Goal: Task Accomplishment & Management: Manage account settings

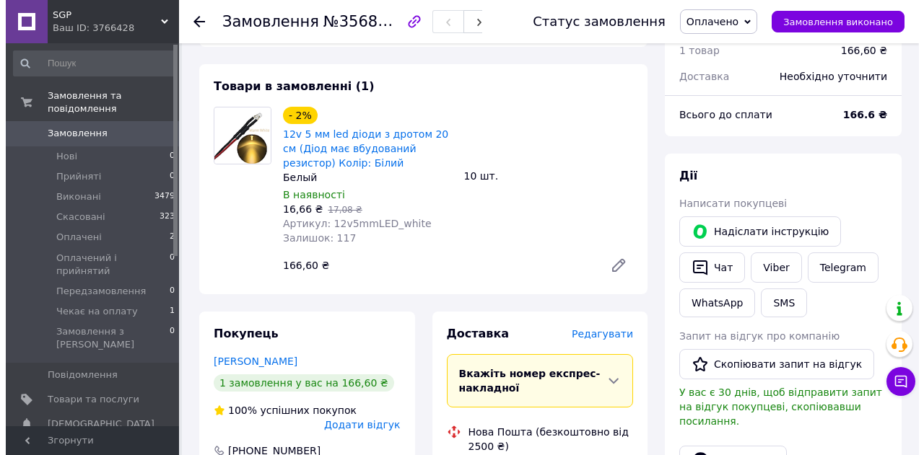
scroll to position [144, 0]
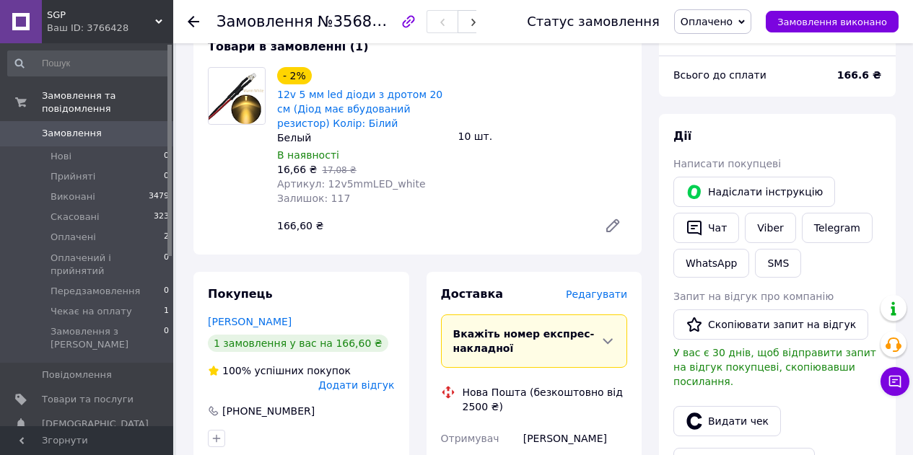
click at [607, 295] on span "Редагувати" at bounding box center [596, 295] width 61 height 12
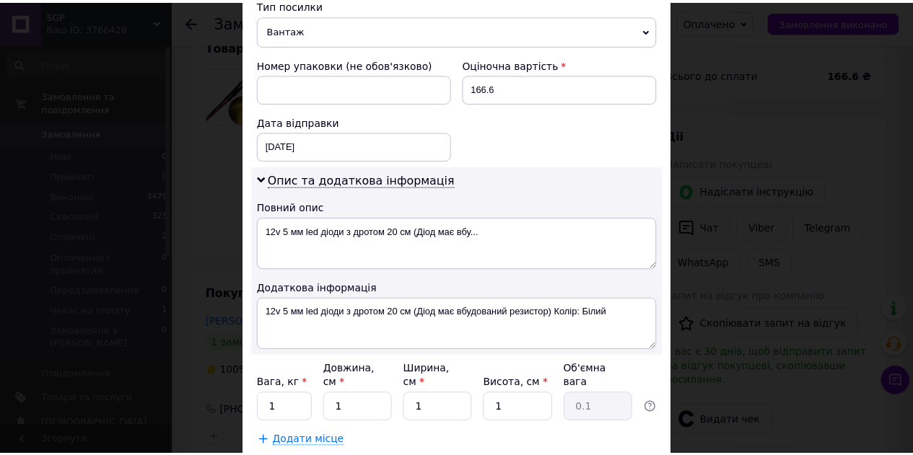
scroll to position [665, 0]
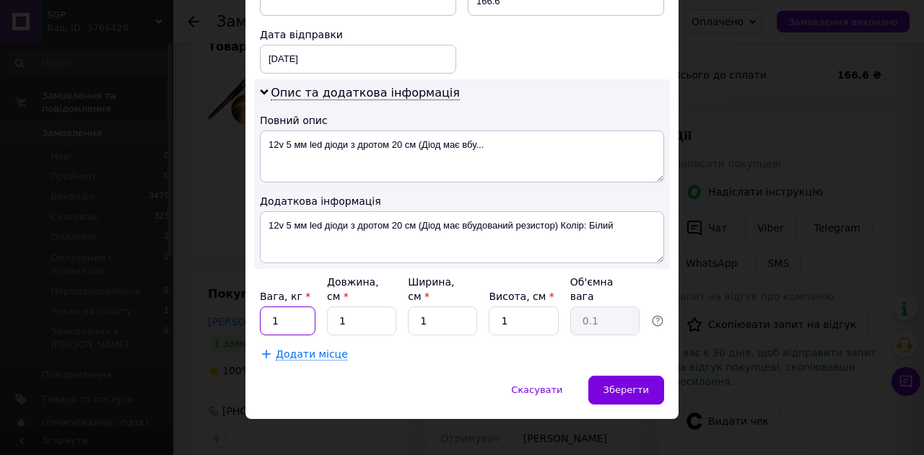
click at [291, 307] on input "1" at bounding box center [288, 321] width 56 height 29
click at [292, 307] on input "1" at bounding box center [288, 321] width 56 height 29
type input "0.3"
click at [374, 310] on input "1" at bounding box center [361, 321] width 69 height 29
type input "10"
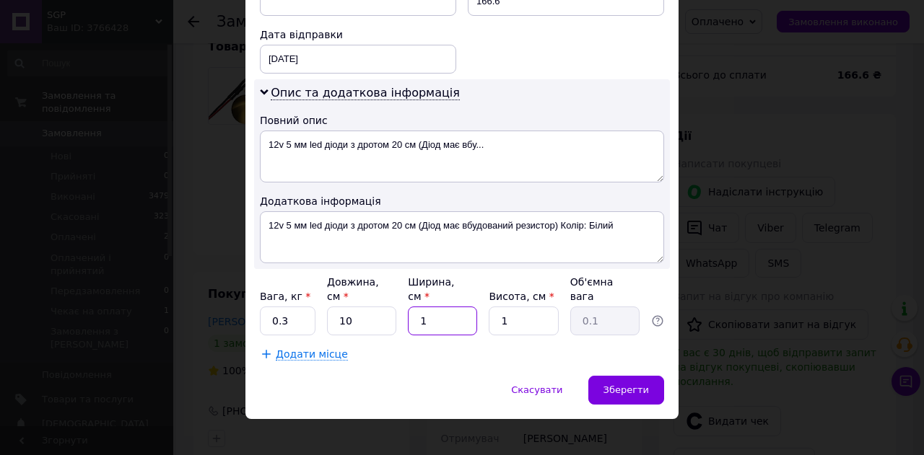
click at [436, 309] on input "1" at bounding box center [442, 321] width 69 height 29
type input "11"
click at [533, 309] on input "1" at bounding box center [523, 321] width 69 height 29
type input "11"
type input "0.3"
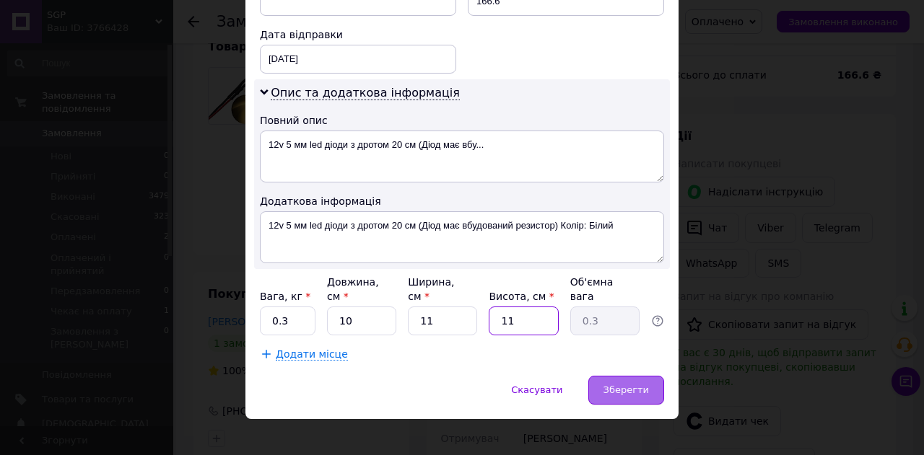
type input "11"
click at [606, 376] on div "Зберегти" at bounding box center [626, 390] width 76 height 29
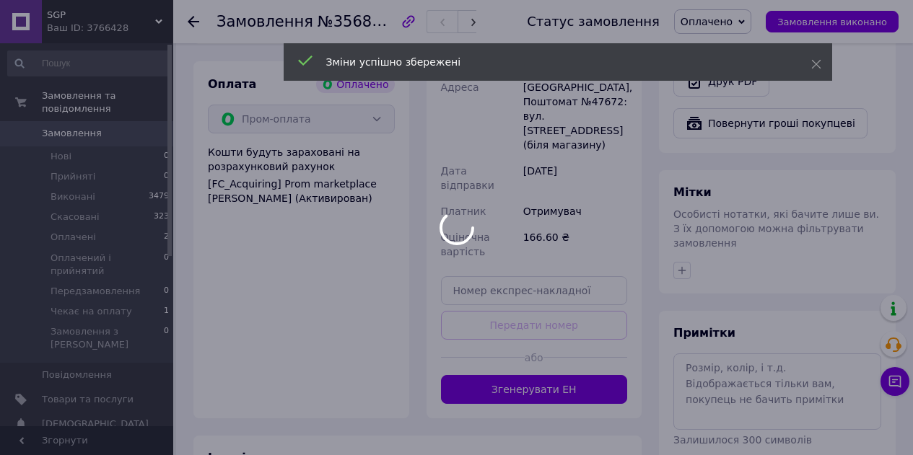
scroll to position [577, 0]
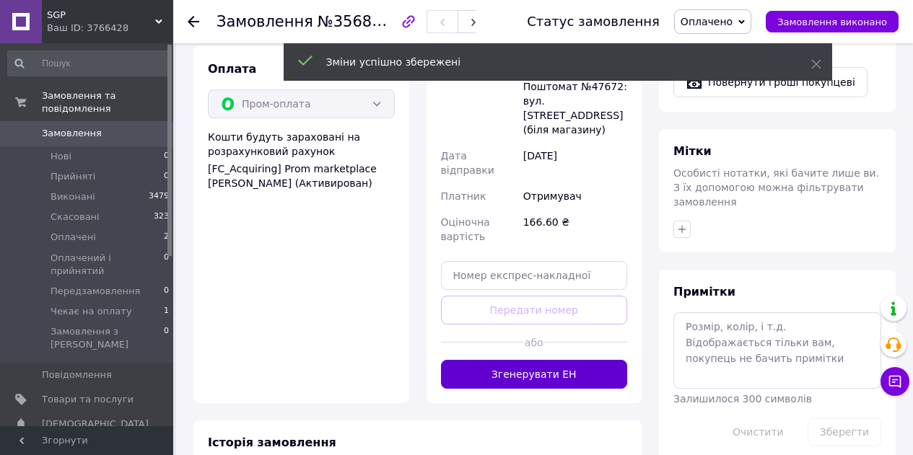
click at [540, 360] on button "Згенерувати ЕН" at bounding box center [534, 374] width 187 height 29
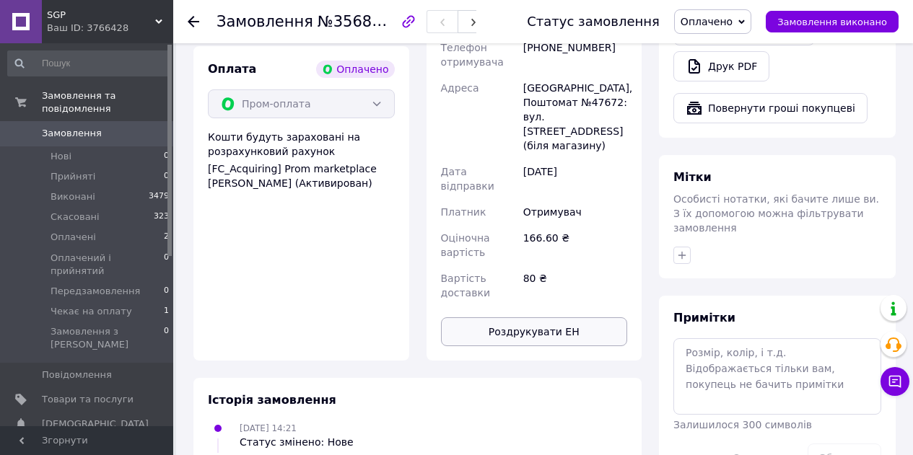
click at [497, 320] on button "Роздрукувати ЕН" at bounding box center [534, 332] width 187 height 29
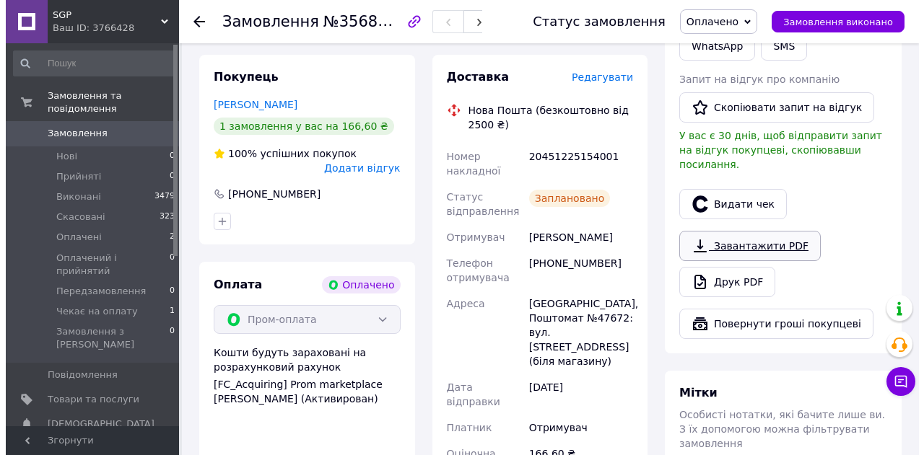
scroll to position [361, 0]
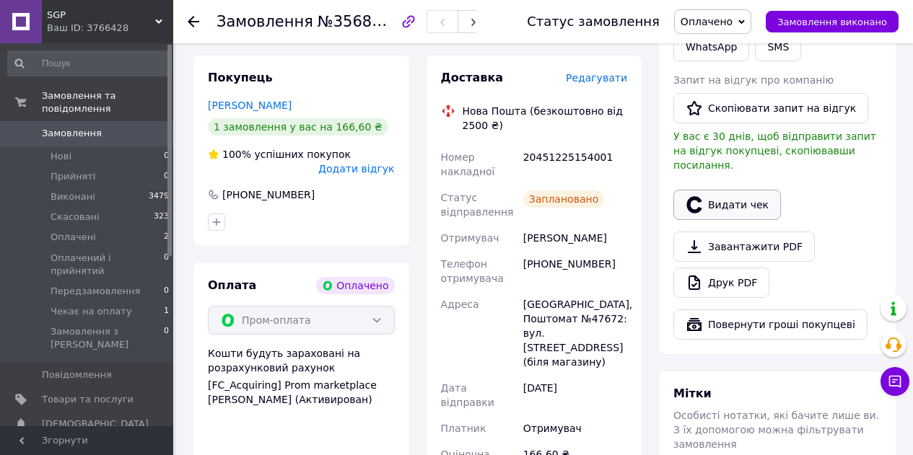
click at [712, 191] on button "Видати чек" at bounding box center [727, 205] width 108 height 30
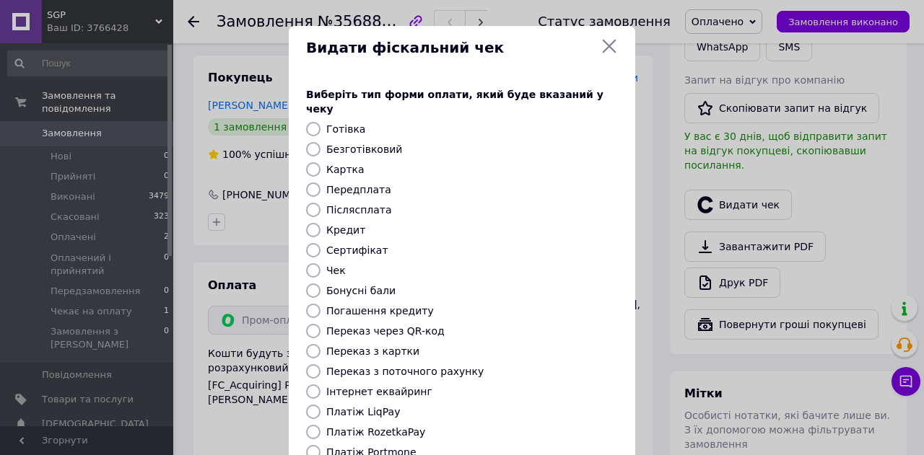
click at [318, 183] on input "Передплата" at bounding box center [313, 190] width 14 height 14
radio input "true"
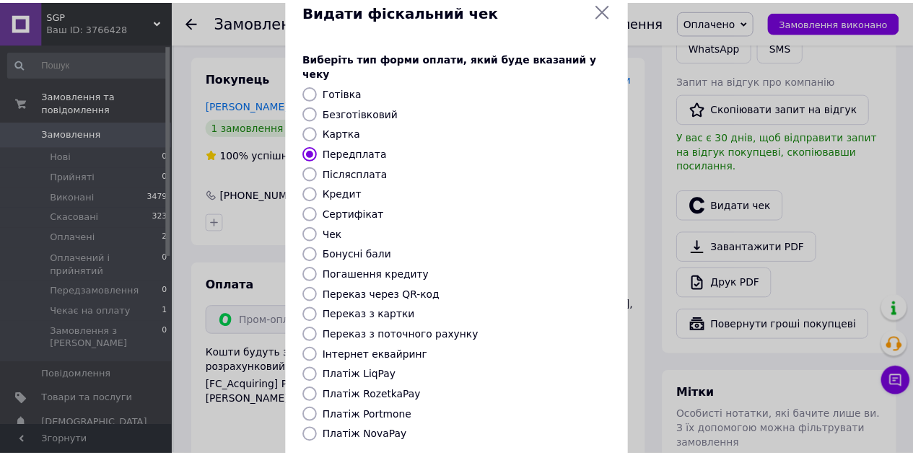
scroll to position [144, 0]
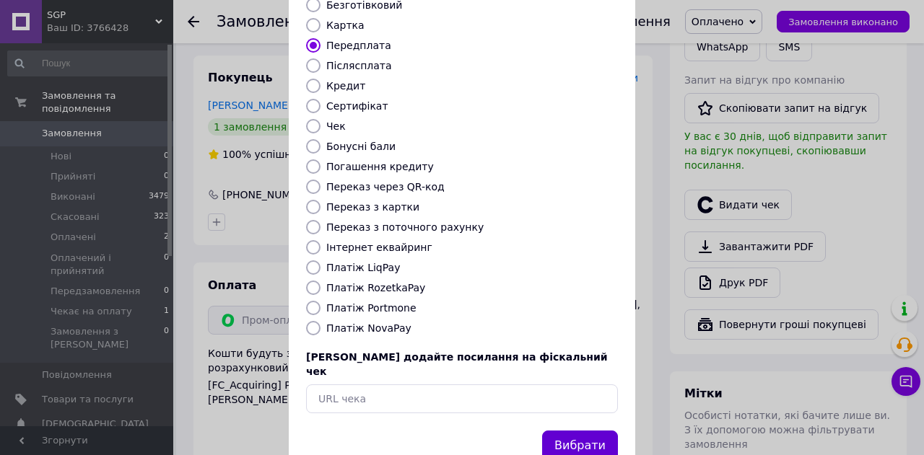
click at [580, 431] on button "Вибрати" at bounding box center [580, 446] width 76 height 31
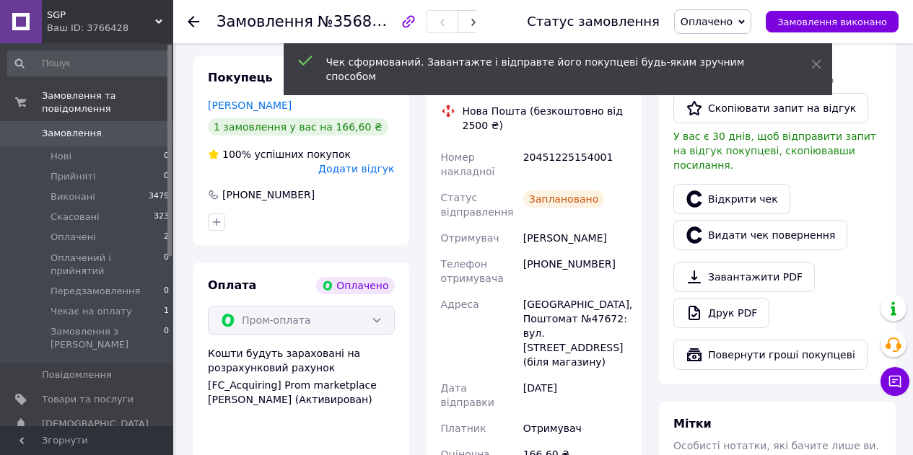
click at [720, 188] on link "Відкрити чек" at bounding box center [731, 199] width 117 height 30
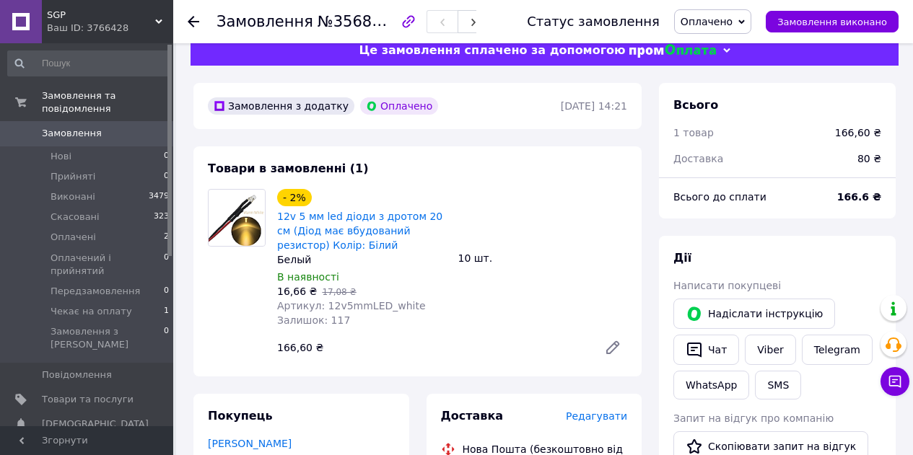
scroll to position [0, 0]
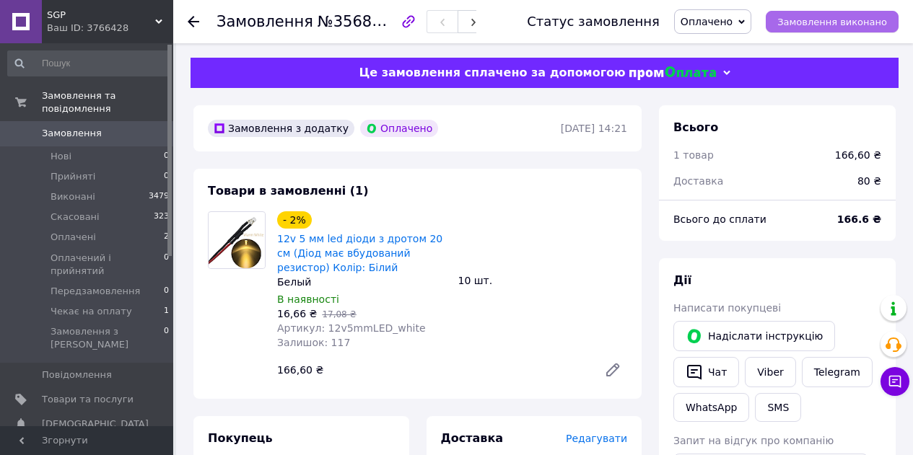
click at [850, 13] on button "Замовлення виконано" at bounding box center [832, 22] width 133 height 22
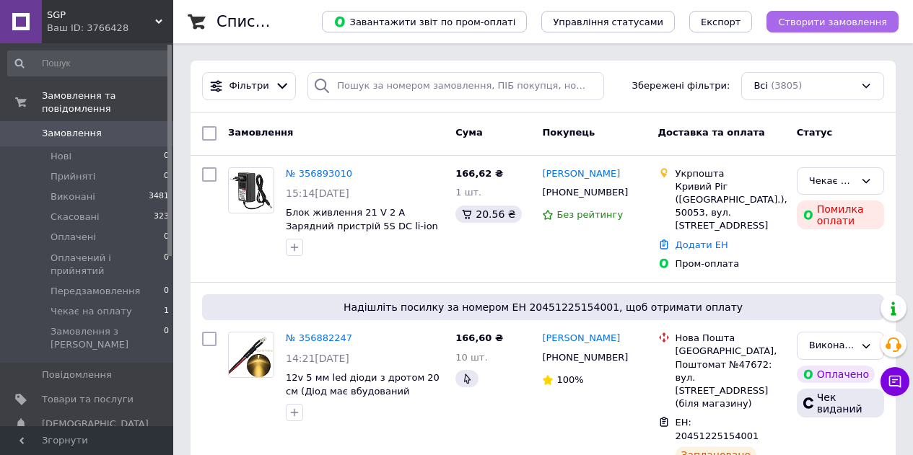
click at [827, 25] on span "Створити замовлення" at bounding box center [832, 22] width 109 height 11
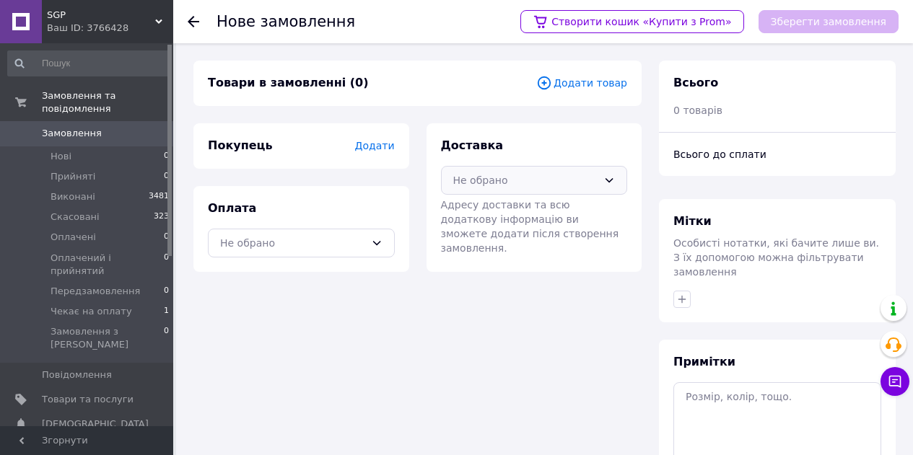
click at [536, 179] on div "Не обрано" at bounding box center [525, 181] width 145 height 16
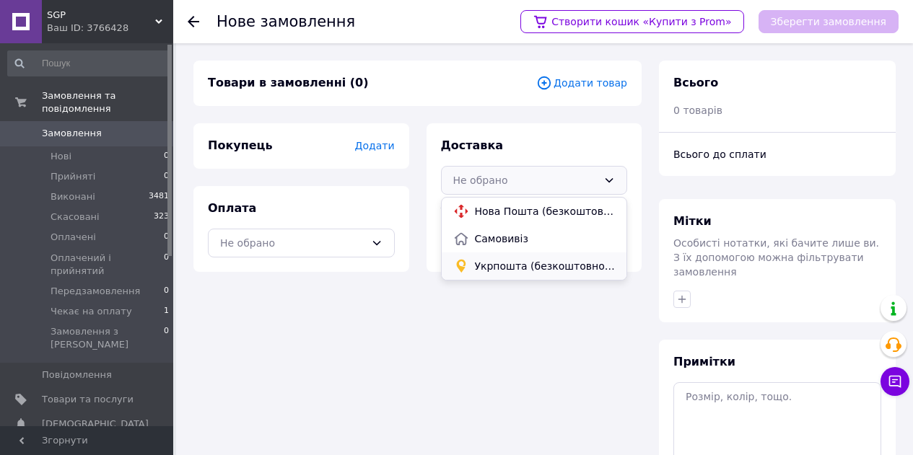
click at [510, 262] on span "Укрпошта (безкоштовно від 2000 ₴)" at bounding box center [545, 266] width 141 height 14
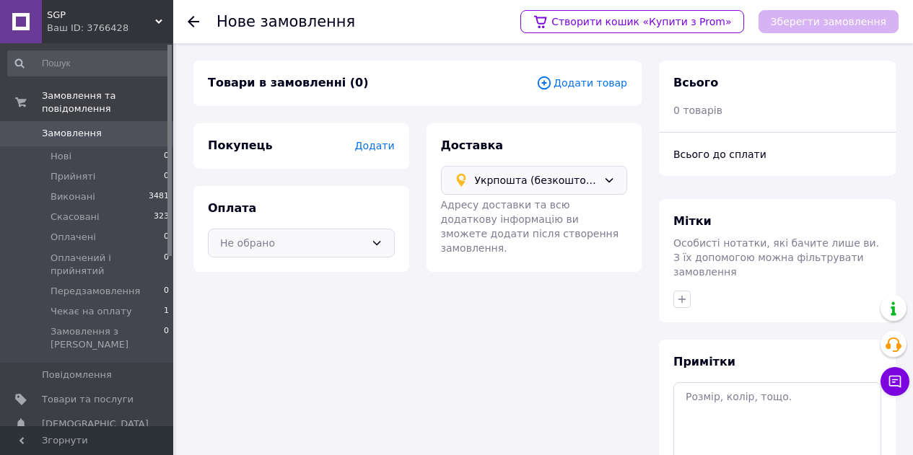
click at [300, 243] on div "Не обрано" at bounding box center [292, 243] width 145 height 16
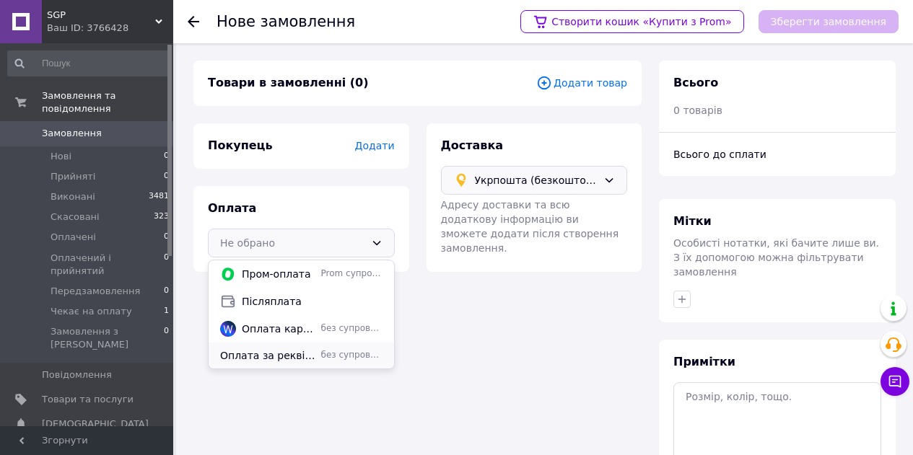
click at [291, 353] on span "Оплата за реквізитами" at bounding box center [267, 356] width 95 height 14
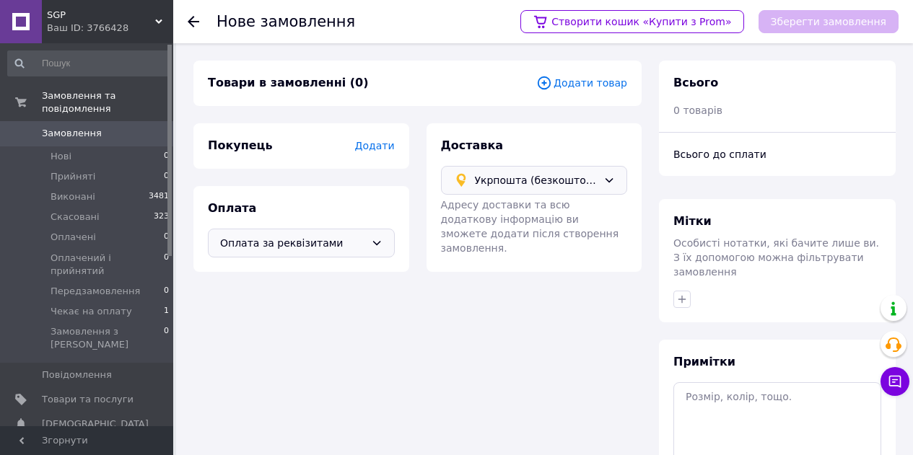
click at [583, 87] on span "Додати товар" at bounding box center [581, 83] width 91 height 16
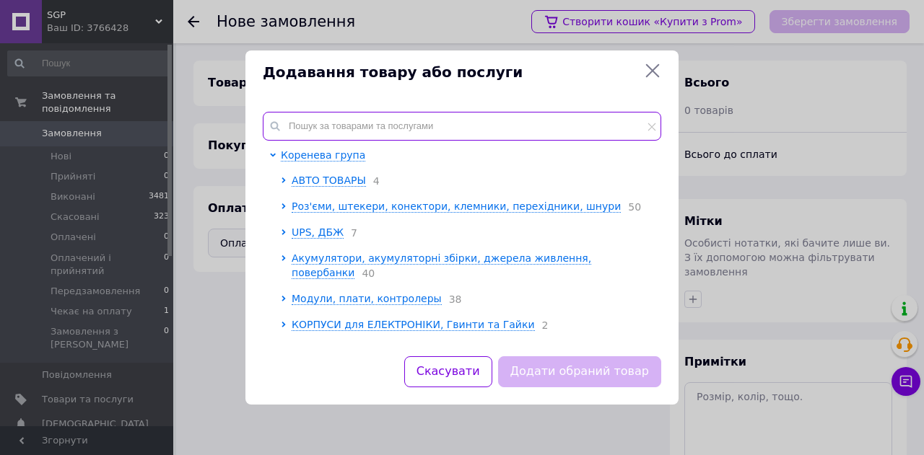
paste input "Блок живлення 21 V 2 A Зарядний пристрій 5S DC li-ion 5.5 x 2.5"
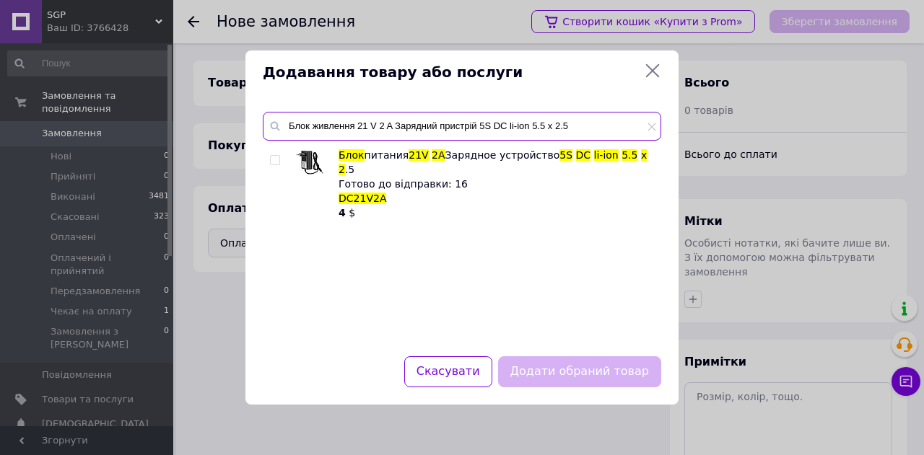
type input "Блок живлення 21 V 2 A Зарядний пристрій 5S DC li-ion 5.5 x 2.5"
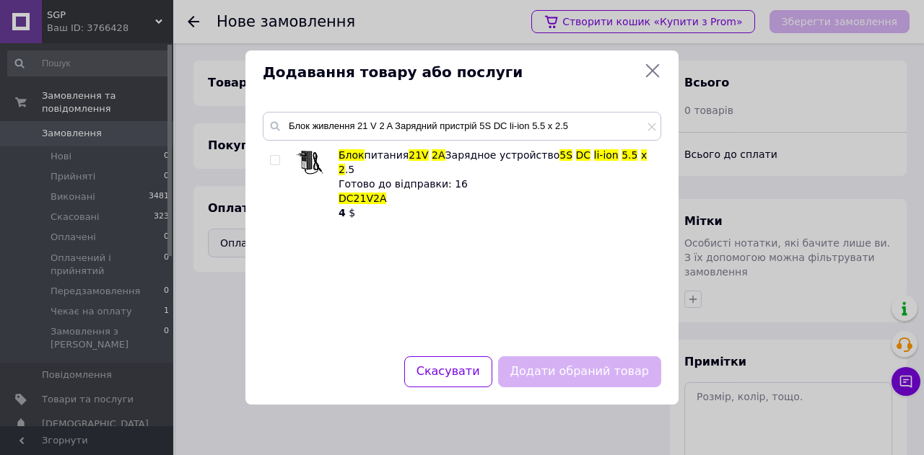
click at [276, 156] on input "checkbox" at bounding box center [274, 160] width 9 height 9
checkbox input "true"
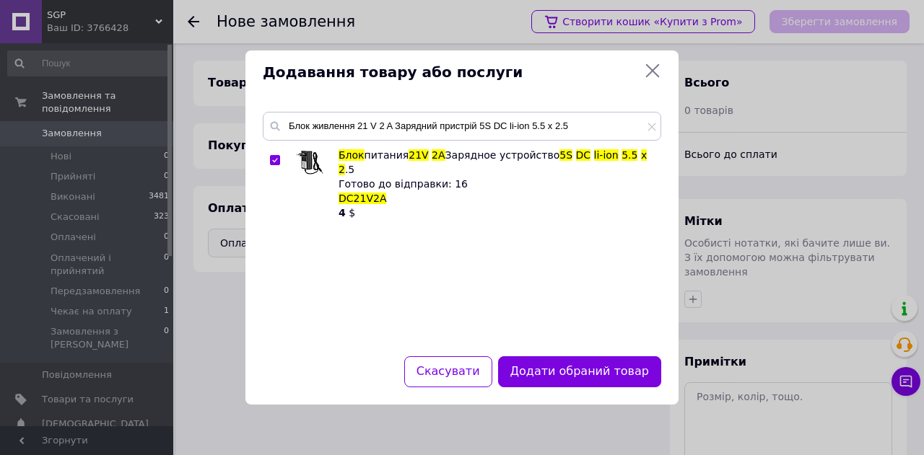
click at [562, 370] on button "Додати обраний товар" at bounding box center [579, 372] width 163 height 31
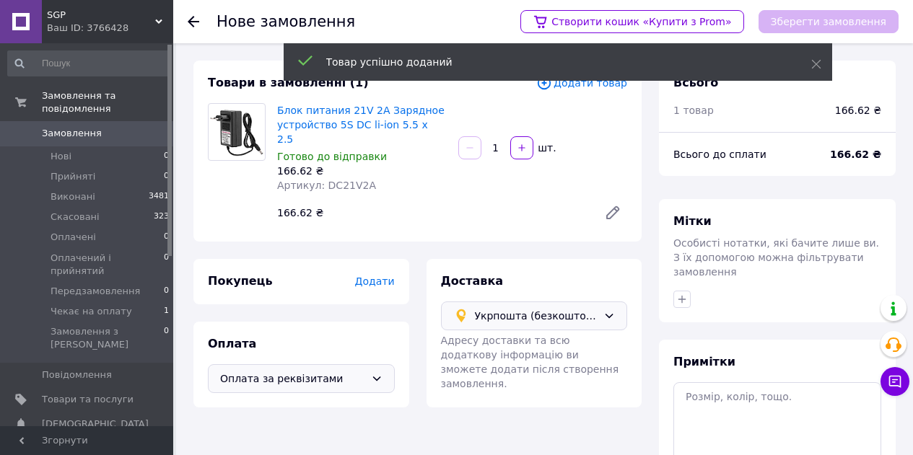
click at [380, 276] on span "Додати" at bounding box center [374, 282] width 40 height 12
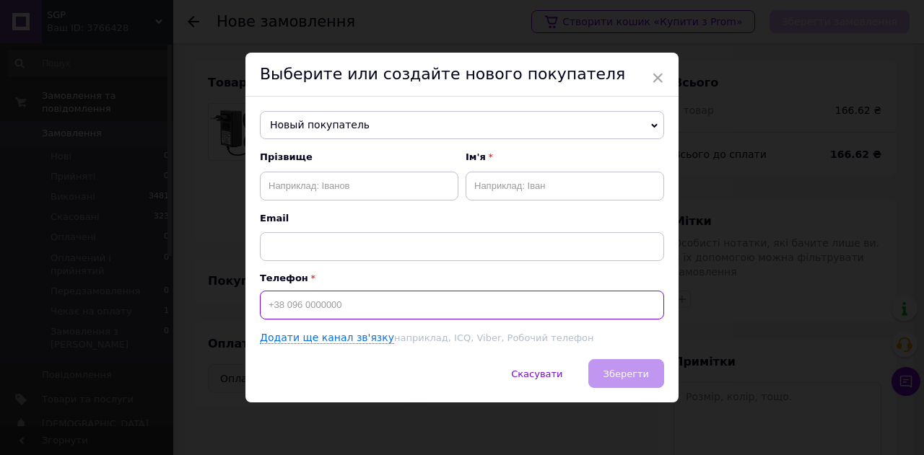
click at [455, 310] on input at bounding box center [462, 305] width 404 height 29
type input "[PHONE_NUMBER]"
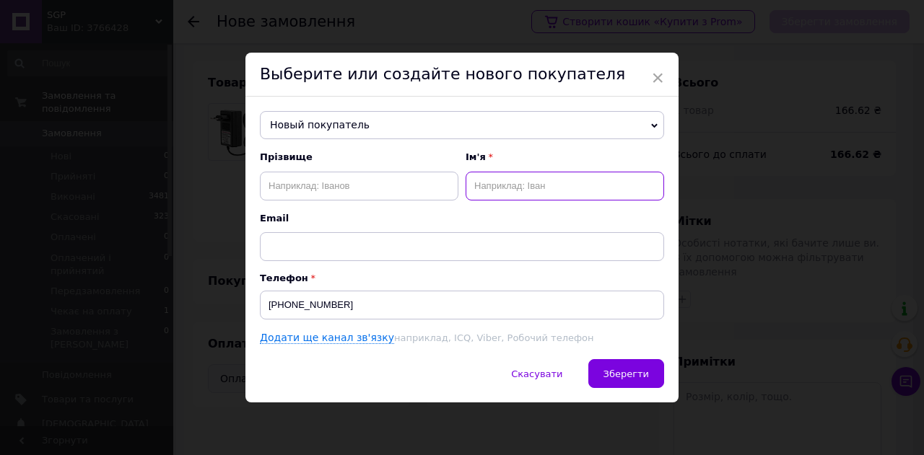
click at [520, 181] on input "text" at bounding box center [565, 186] width 198 height 29
type input "[PERSON_NAME]"
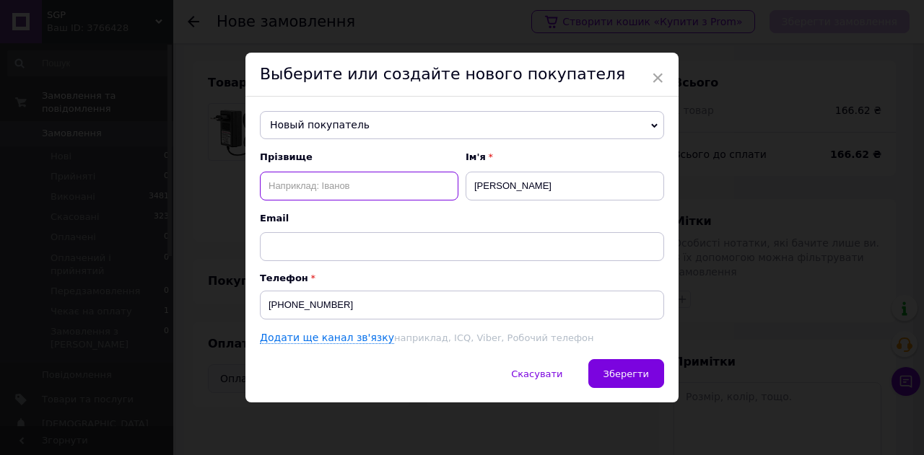
click at [324, 186] on input "text" at bounding box center [359, 186] width 198 height 29
click at [324, 186] on input "[PERSON_NAME]" at bounding box center [359, 186] width 198 height 29
type input "[PERSON_NAME]"
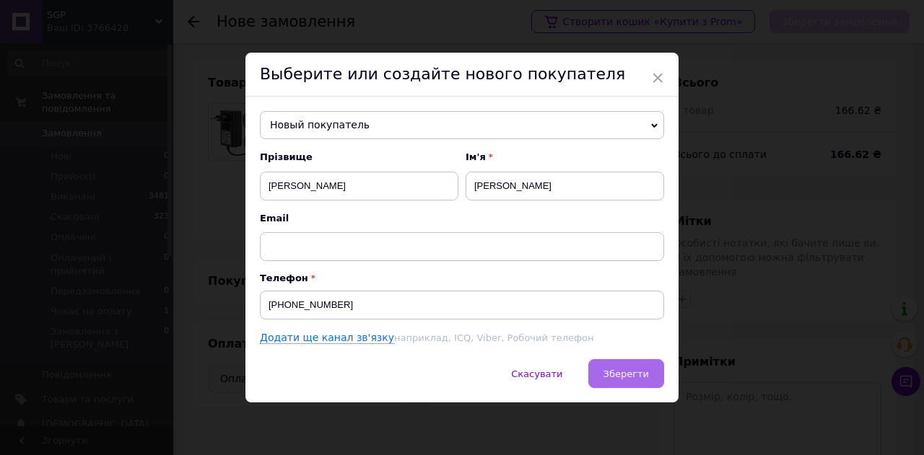
click at [642, 365] on button "Зберегти" at bounding box center [626, 373] width 76 height 29
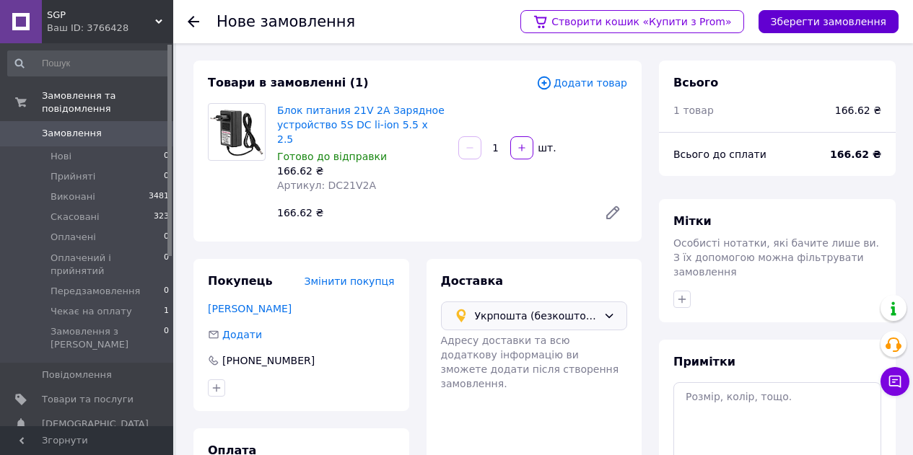
click at [798, 25] on button "Зберегти замовлення" at bounding box center [829, 21] width 140 height 23
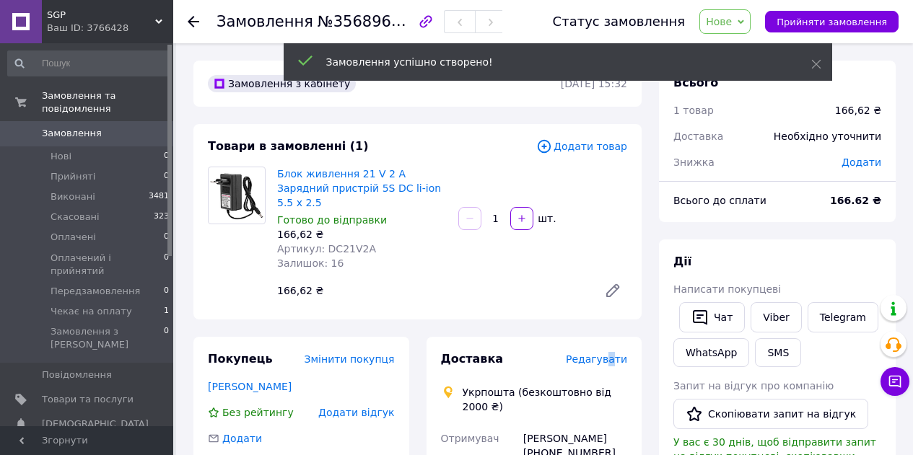
click at [615, 354] on span "Редагувати" at bounding box center [596, 360] width 61 height 12
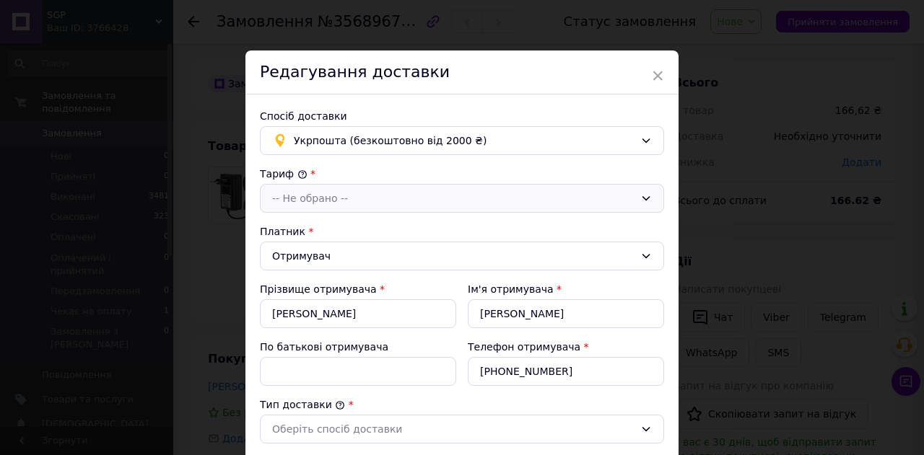
click at [349, 196] on div "-- Не обрано --" at bounding box center [453, 199] width 362 height 16
click at [345, 227] on li "Стандарт" at bounding box center [462, 229] width 403 height 27
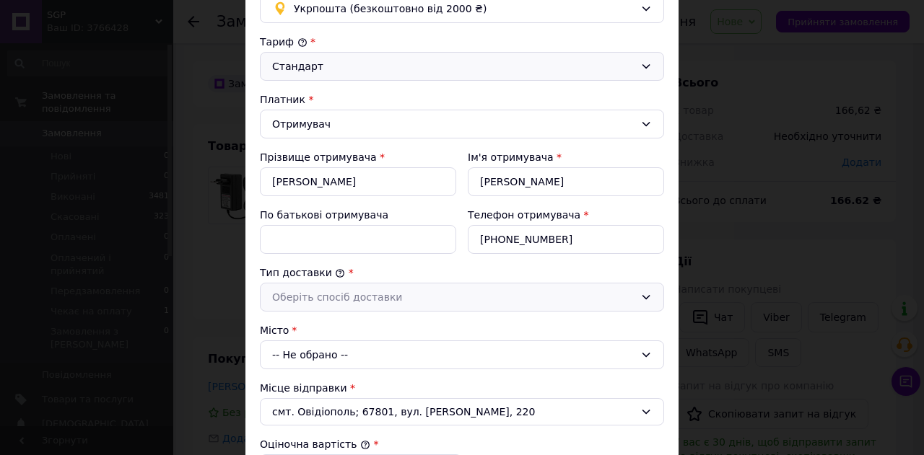
scroll to position [144, 0]
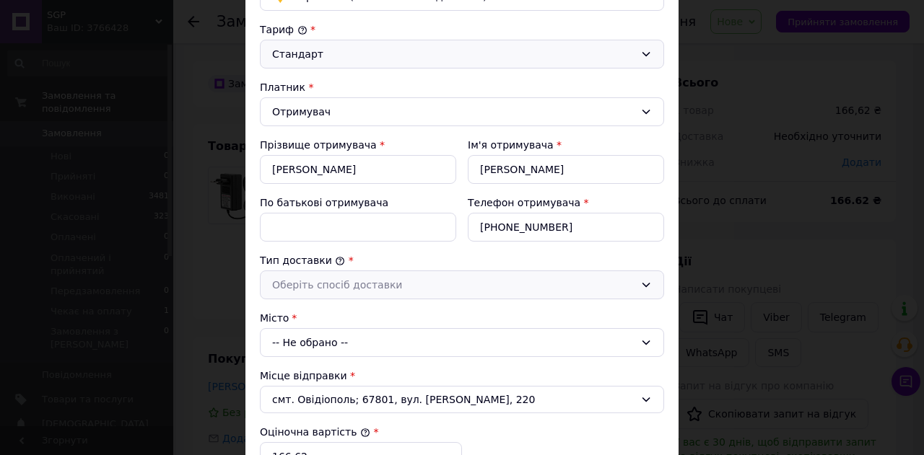
click at [382, 282] on div "Оберіть спосіб доставки" at bounding box center [453, 285] width 362 height 16
click at [344, 319] on li "Склад - склад" at bounding box center [462, 315] width 403 height 27
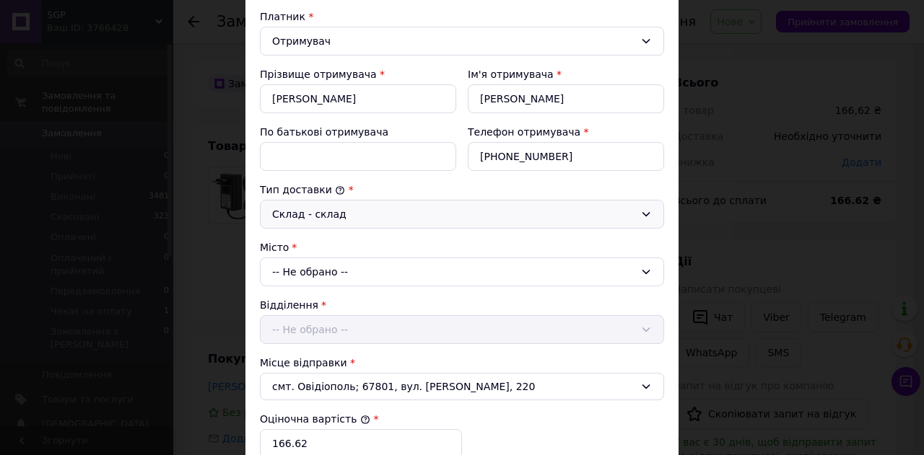
scroll to position [217, 0]
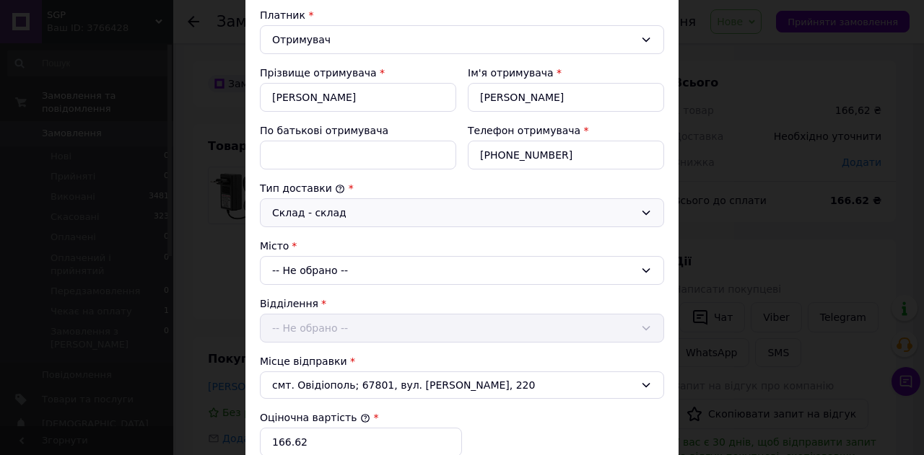
click at [353, 263] on div "-- Не обрано --" at bounding box center [462, 270] width 404 height 29
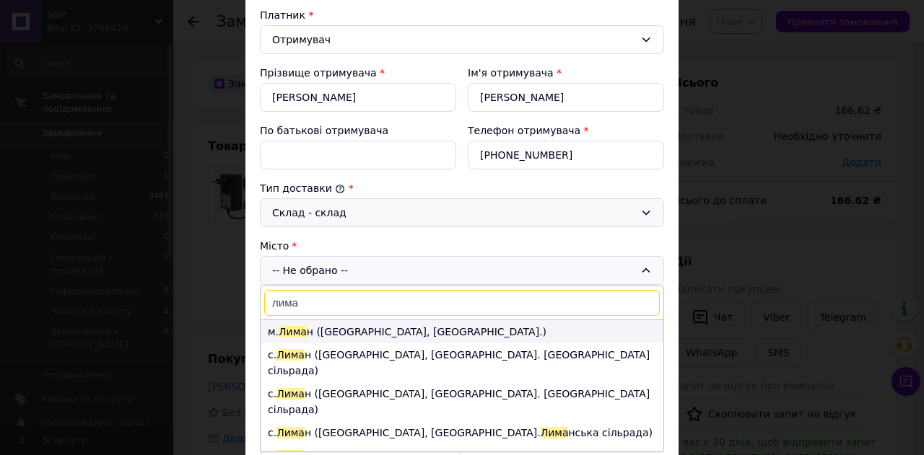
type input "лима"
click at [348, 337] on li "м. Лима н (Донецька обл., Краматорський р-н.)" at bounding box center [462, 331] width 403 height 23
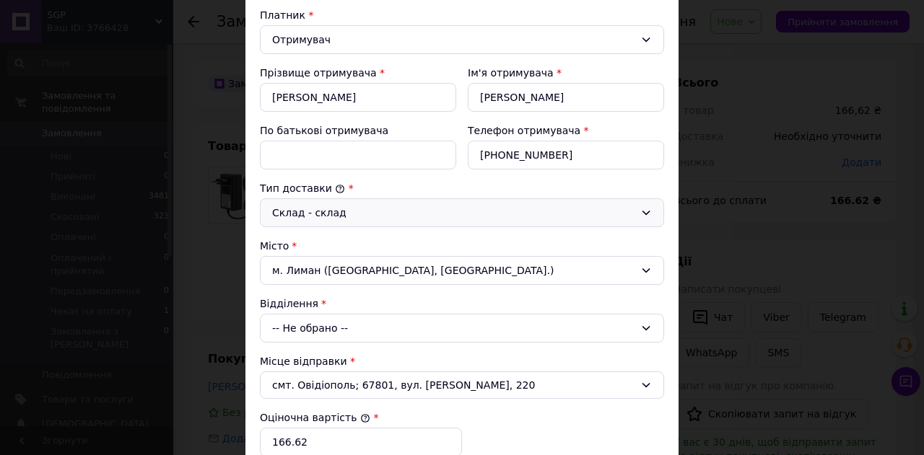
click at [320, 328] on div "-- Не обрано --" at bounding box center [462, 328] width 404 height 29
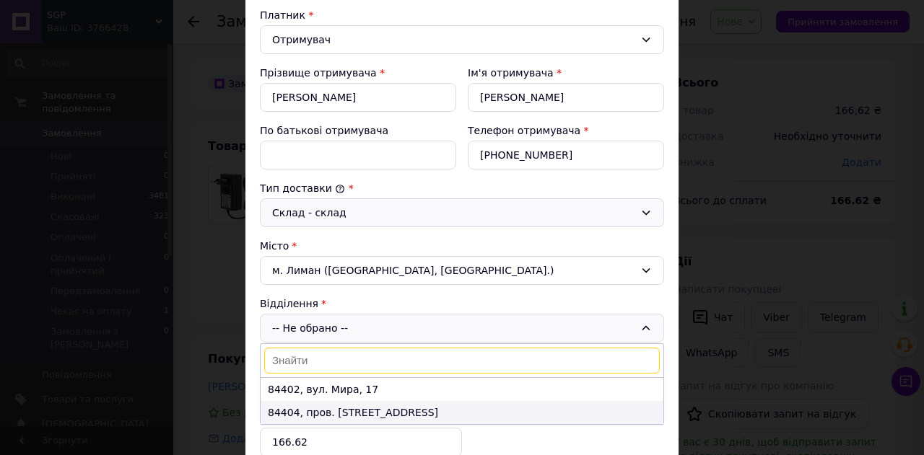
click at [295, 421] on li "84404, пров. Бригадний, 6" at bounding box center [462, 412] width 403 height 23
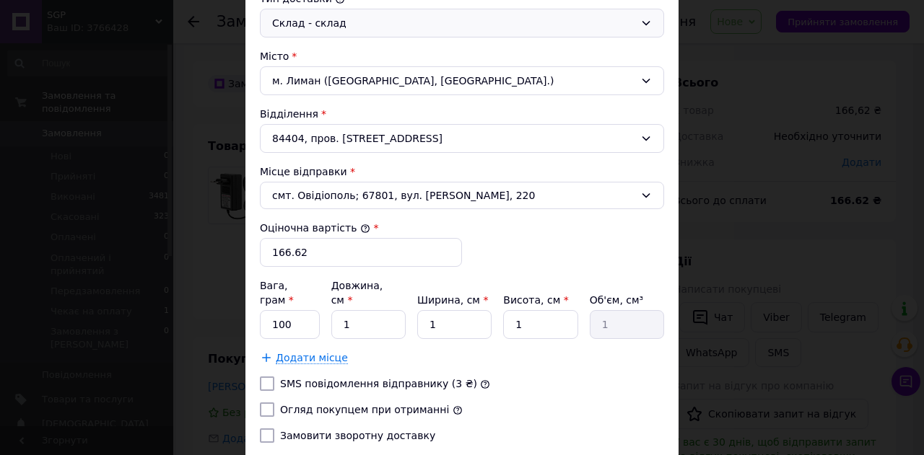
scroll to position [433, 0]
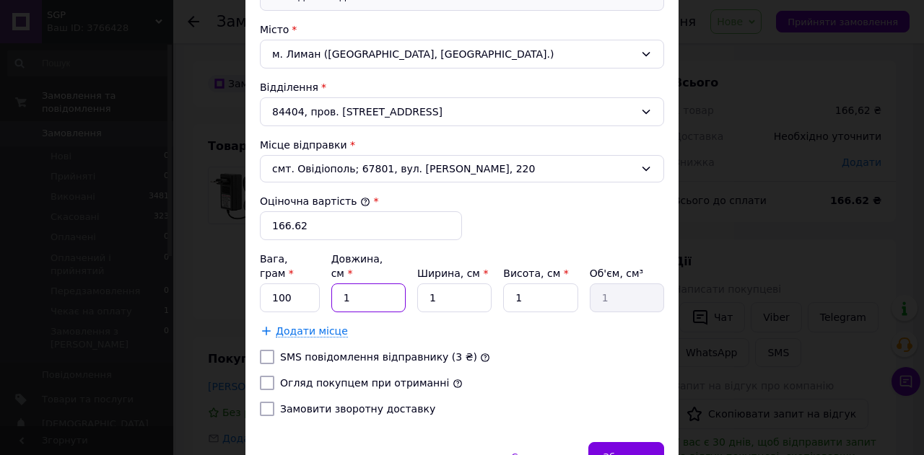
click at [372, 287] on input "1" at bounding box center [368, 298] width 74 height 29
type input "10"
click at [466, 284] on input "1" at bounding box center [454, 298] width 74 height 29
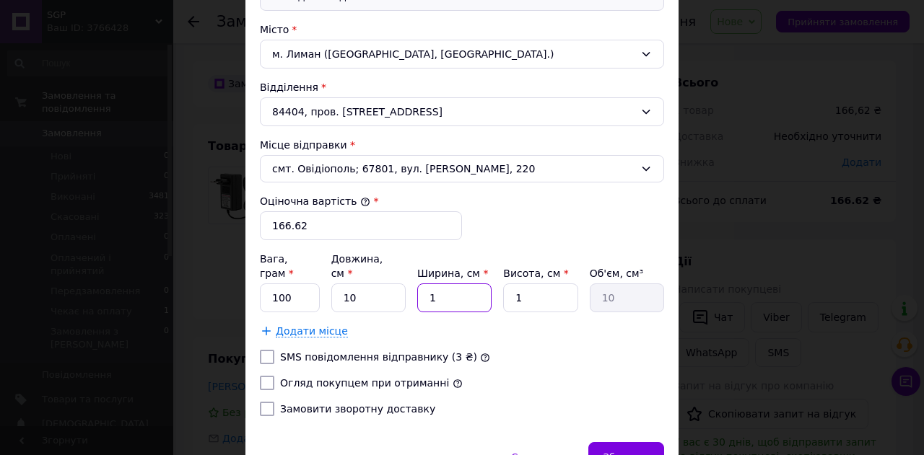
type input "10"
type input "100"
type input "10"
click at [551, 287] on input "1" at bounding box center [540, 298] width 74 height 29
type input "10"
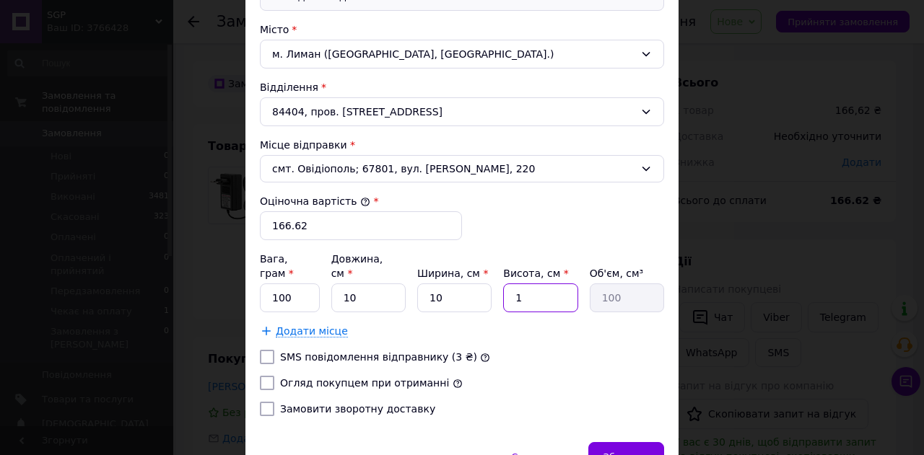
type input "1000"
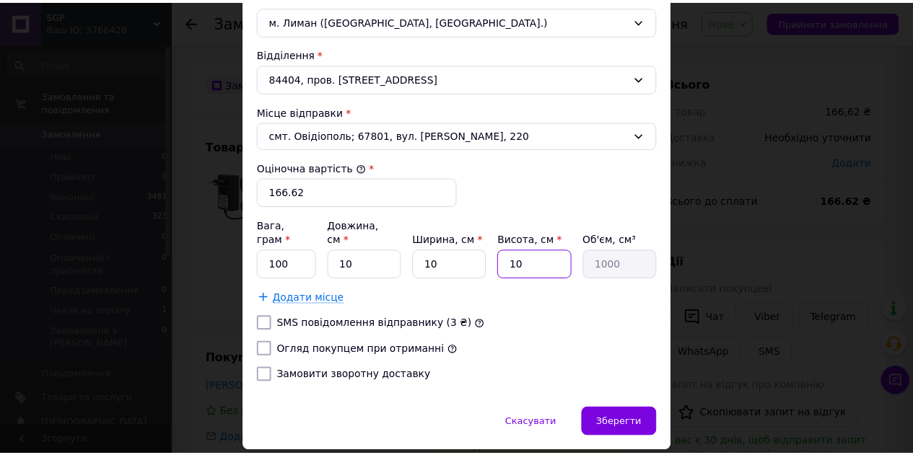
scroll to position [499, 0]
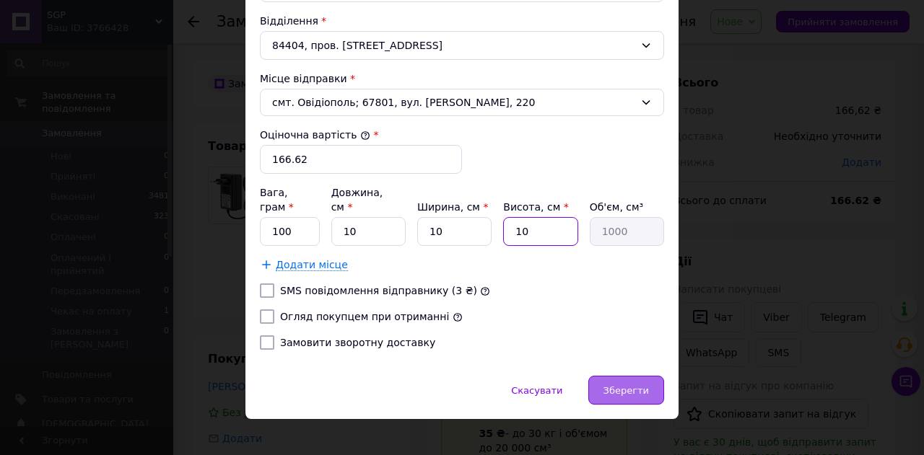
type input "10"
click at [619, 385] on span "Зберегти" at bounding box center [625, 390] width 45 height 11
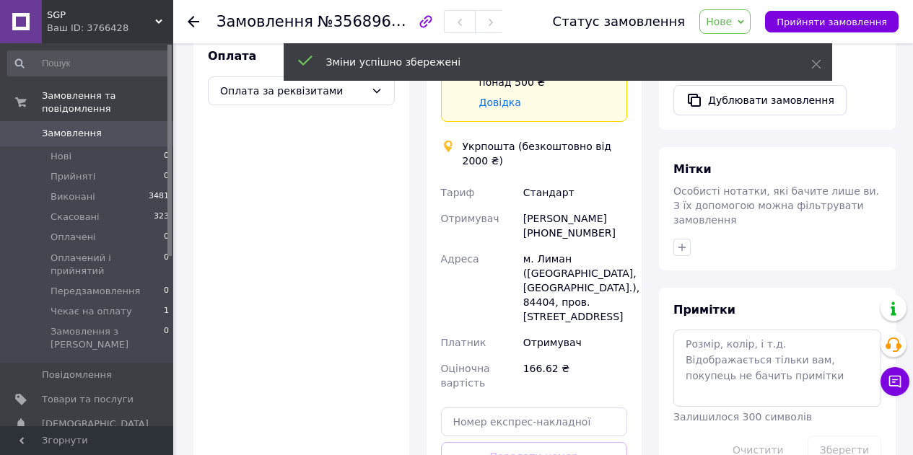
scroll to position [577, 0]
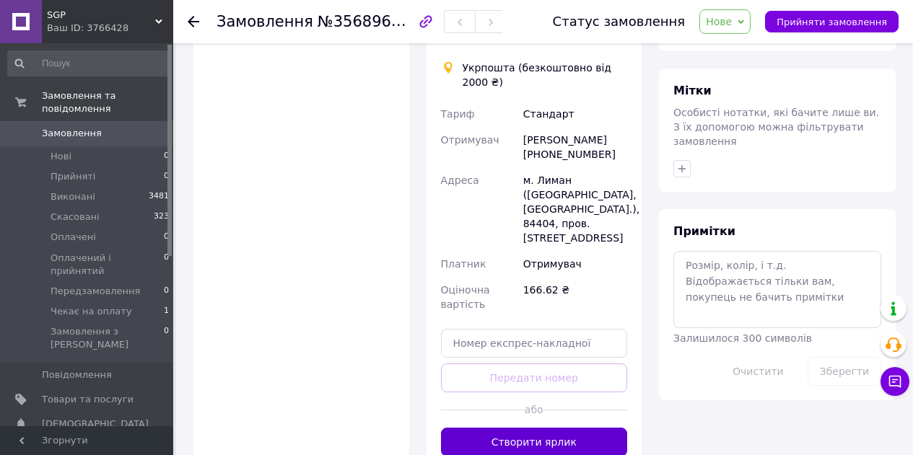
click at [505, 428] on button "Створити ярлик" at bounding box center [534, 442] width 187 height 29
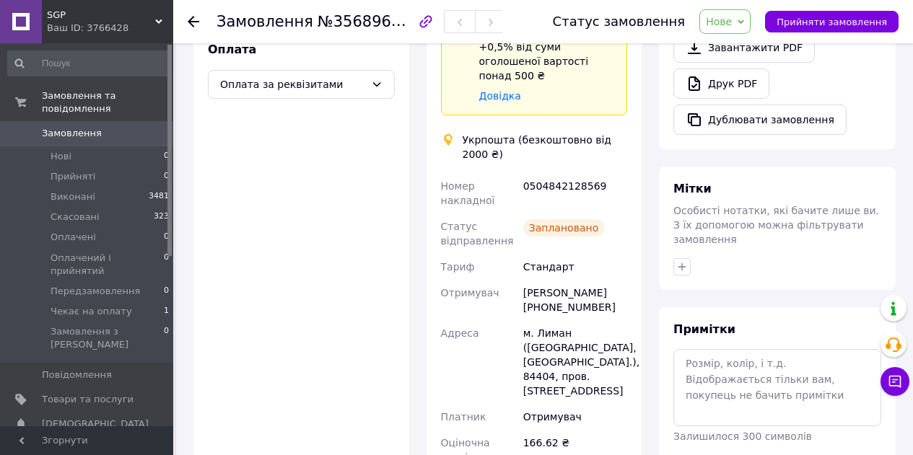
scroll to position [794, 0]
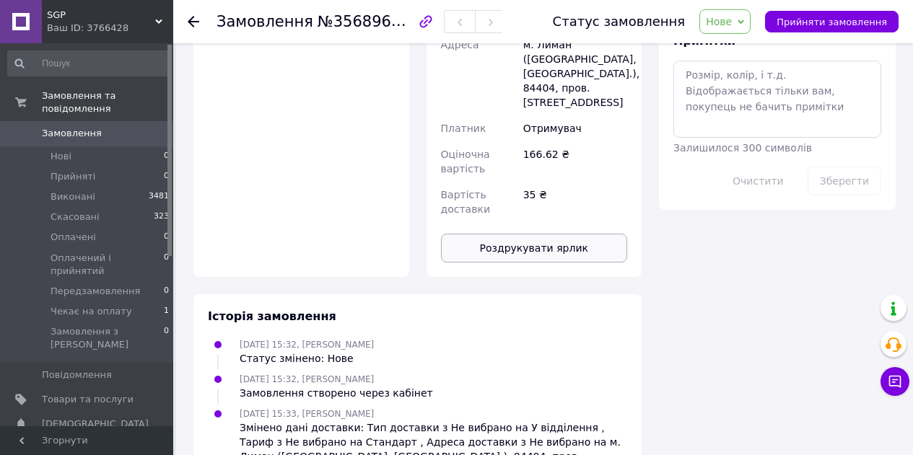
click at [513, 234] on button "Роздрукувати ярлик" at bounding box center [534, 248] width 187 height 29
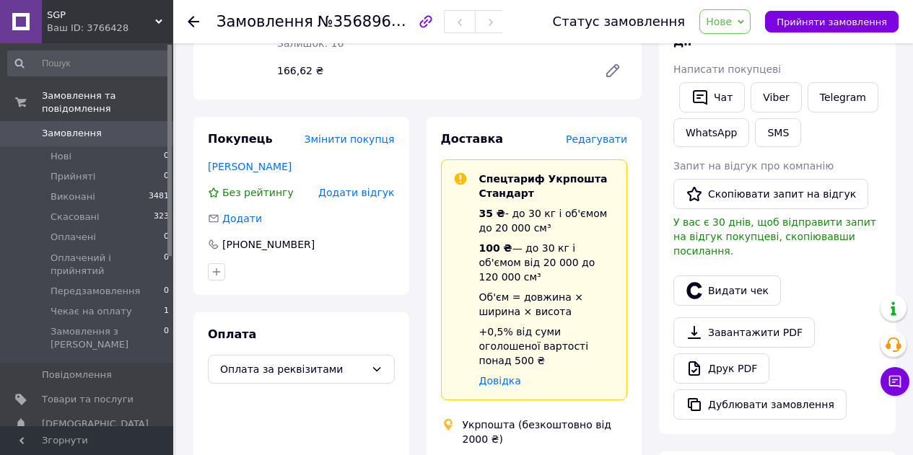
scroll to position [217, 0]
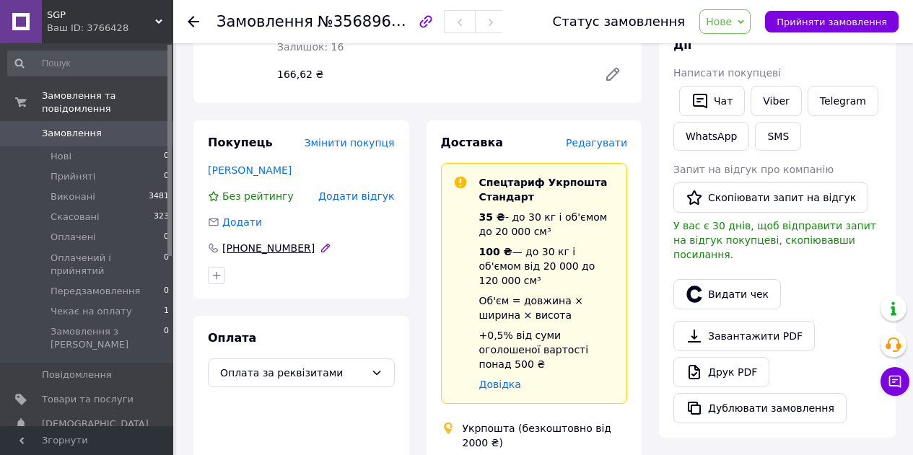
click at [272, 241] on div "+380990152773" at bounding box center [268, 248] width 95 height 14
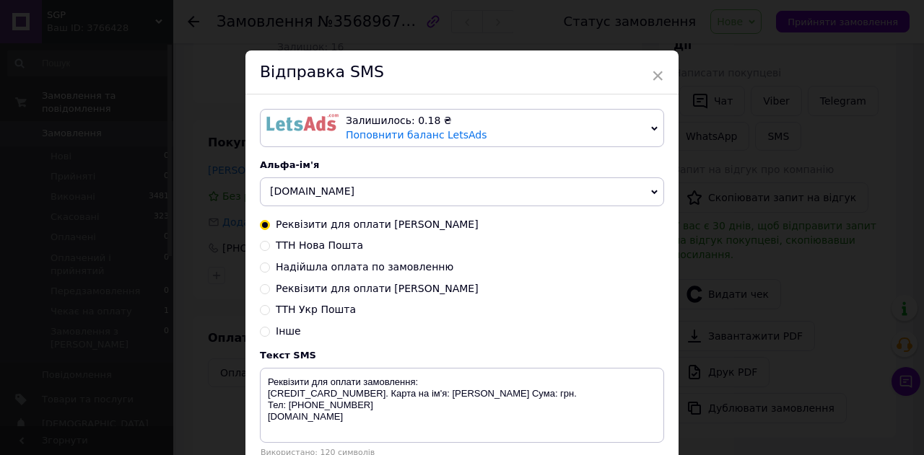
click at [749, 240] on div "× Відправка SMS Залишилось: 0.18 ₴ Поповнити баланс LetsAds Залишилось: 41.11 ₴…" at bounding box center [462, 227] width 924 height 455
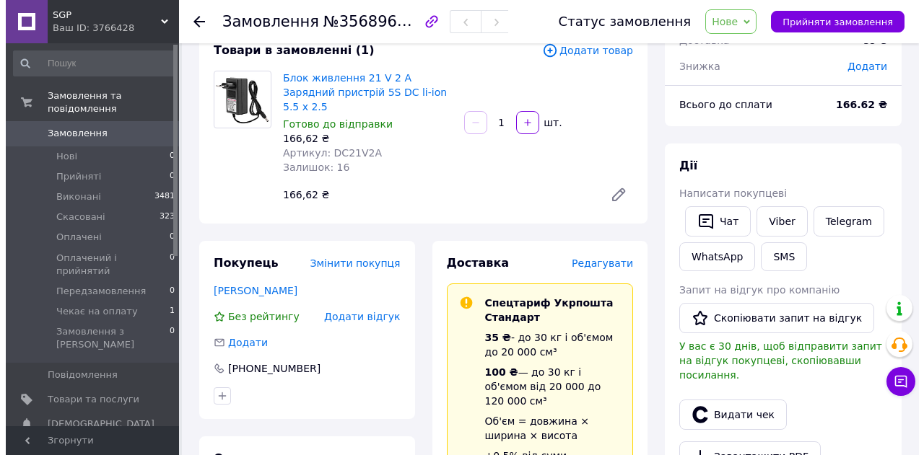
scroll to position [144, 0]
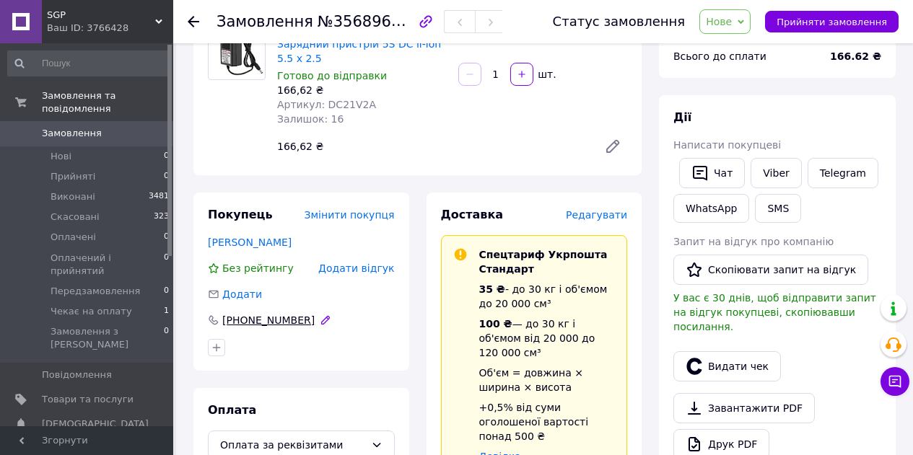
click at [265, 313] on div "+380990152773" at bounding box center [268, 320] width 95 height 14
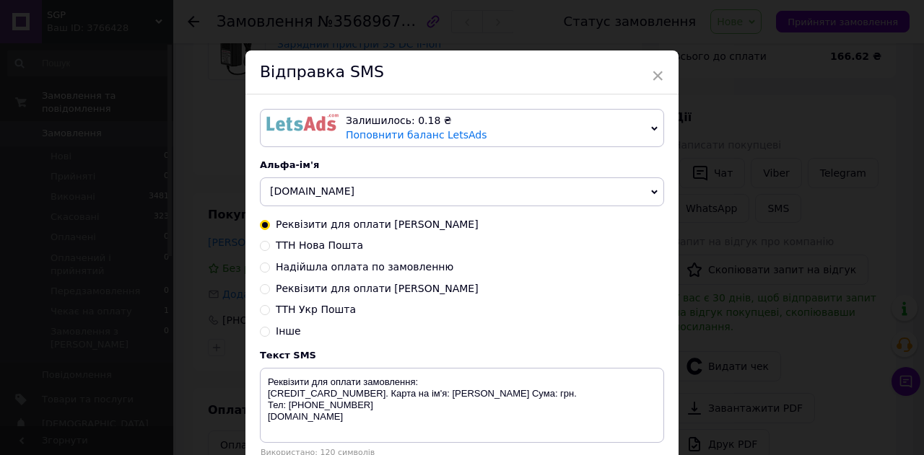
click at [268, 125] on img at bounding box center [302, 122] width 72 height 17
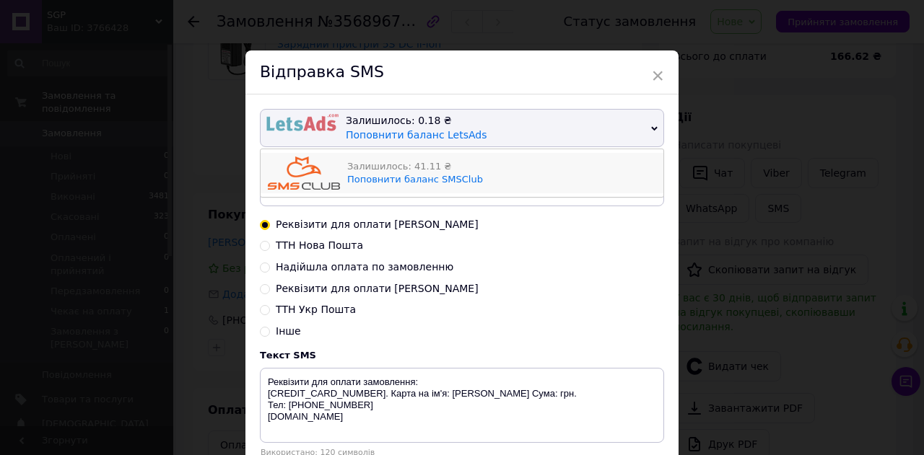
click at [287, 169] on img at bounding box center [304, 173] width 72 height 33
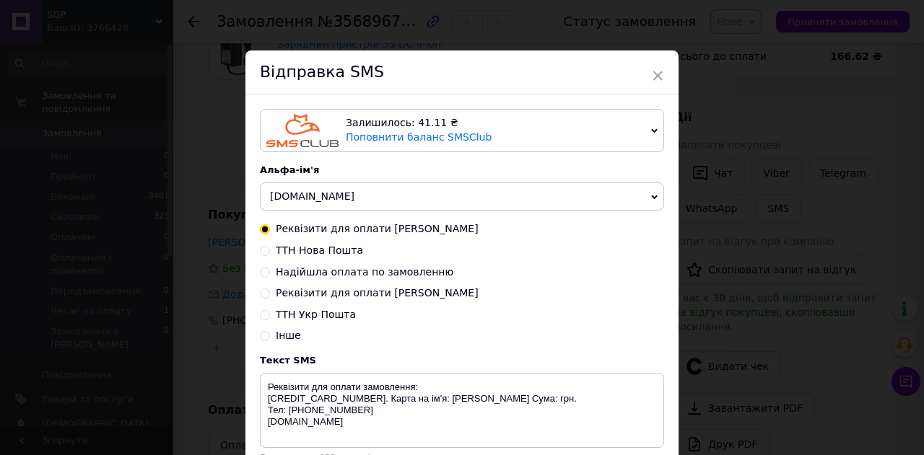
click at [265, 291] on input "Реквізити для оплати Оля" at bounding box center [265, 292] width 10 height 10
radio input "true"
radio input "false"
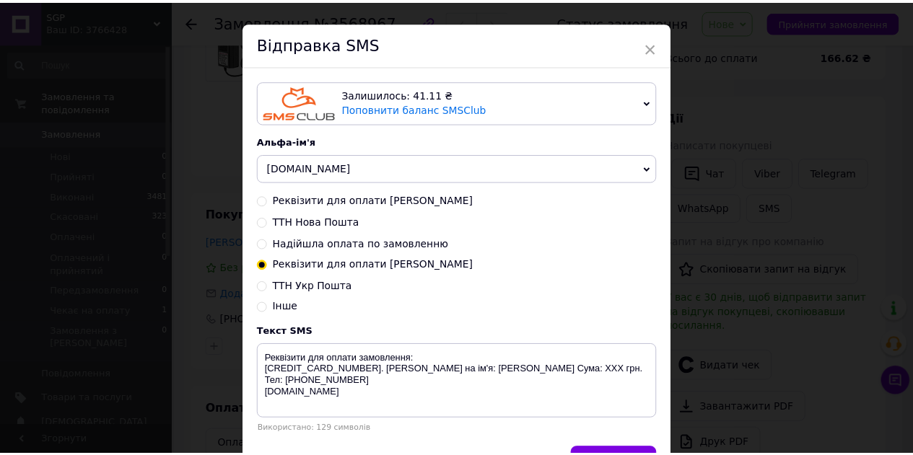
scroll to position [72, 0]
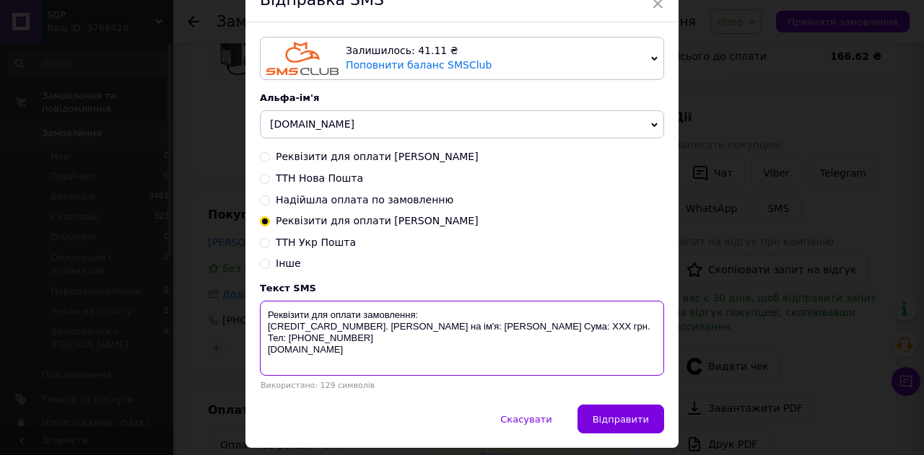
click at [547, 330] on textarea "Реквізити для оплати замовлення: 5375414122418808. Моно Карта на ім'я: Піроженк…" at bounding box center [462, 338] width 404 height 75
click at [550, 328] on textarea "Реквізити для оплати замовлення: 5375414122418808. Моно Карта на ім'я: Піроженк…" at bounding box center [462, 338] width 404 height 75
click at [337, 331] on textarea "Реквізити для оплати замовлення: 5375414122418808. Моно Карта на ім'я: Піроженк…" at bounding box center [462, 338] width 404 height 75
drag, startPoint x: 320, startPoint y: 356, endPoint x: 260, endPoint y: 316, distance: 71.9
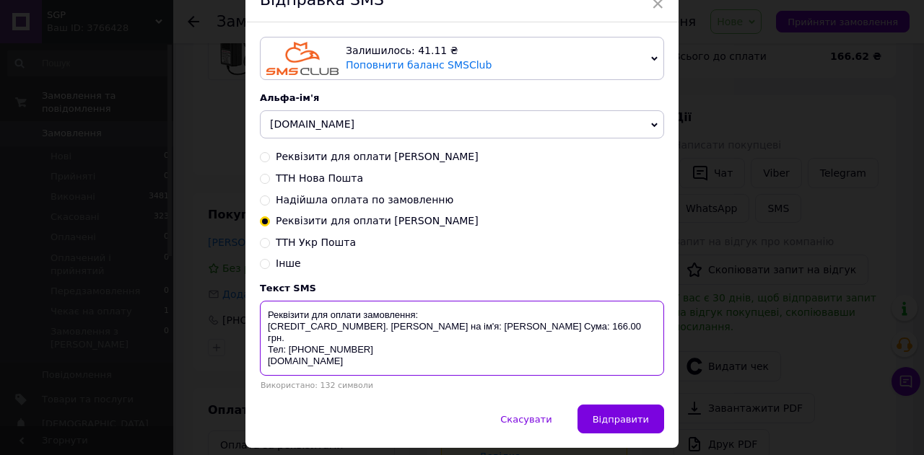
click at [260, 316] on textarea "Реквізити для оплати замовлення: 4441114455552818. Моно Карта на ім'я: Піроженк…" at bounding box center [462, 338] width 404 height 75
type textarea "Реквізити для оплати замовлення: 4441114455552818. Моно Карта на ім'я: Піроженк…"
click at [740, 370] on div "× Відправка SMS Залишилось: 41.11 ₴ Поповнити баланс SMSClub Залишилось: 0.18 ₴…" at bounding box center [462, 227] width 924 height 455
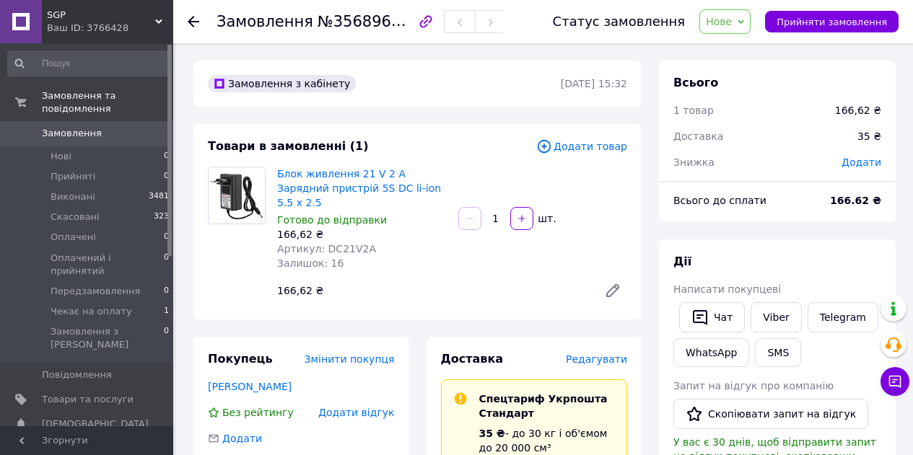
scroll to position [0, 0]
click at [746, 20] on span "Нове" at bounding box center [724, 21] width 51 height 25
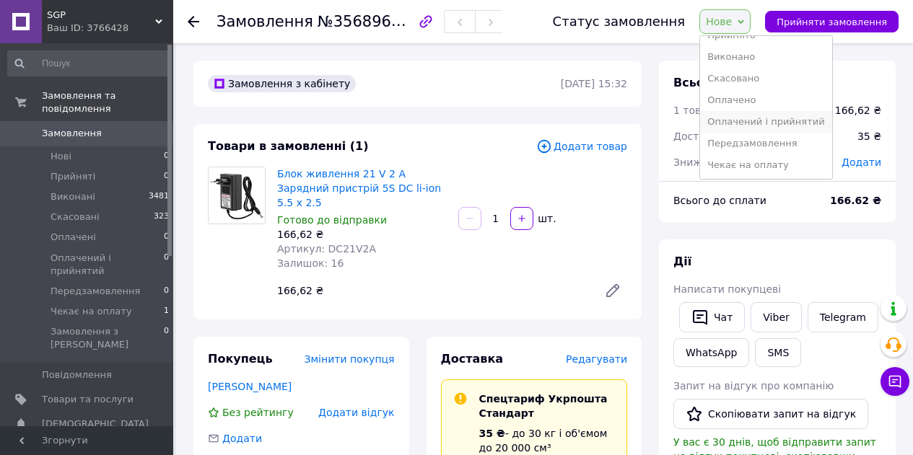
scroll to position [16, 0]
click at [757, 162] on li "Чекає на оплату" at bounding box center [765, 165] width 131 height 22
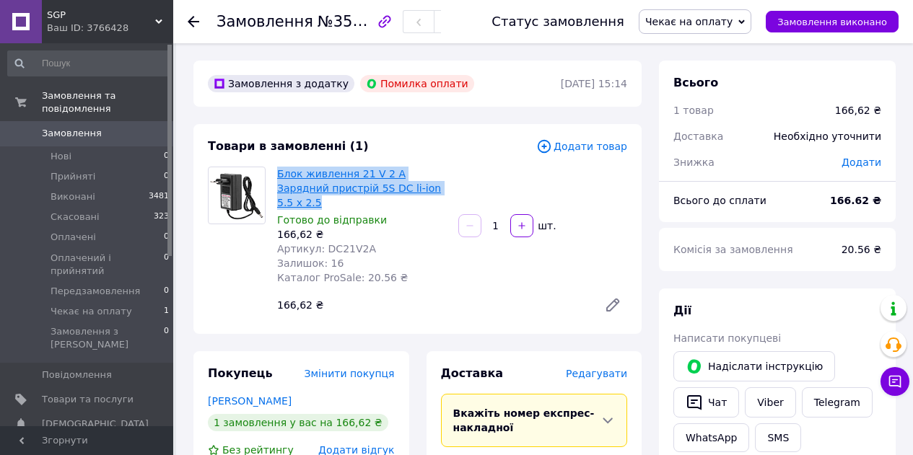
drag, startPoint x: 420, startPoint y: 188, endPoint x: 292, endPoint y: 176, distance: 129.0
click at [274, 176] on div "Блок живлення 21 V 2 A Зарядний пристрій 5S DC li-ion 5.5 x 2.5 Готово до відпр…" at bounding box center [361, 226] width 181 height 124
copy link "Блок живлення 21 V 2 A Зарядний пристрій 5S DC li-ion 5.5 x 2.5"
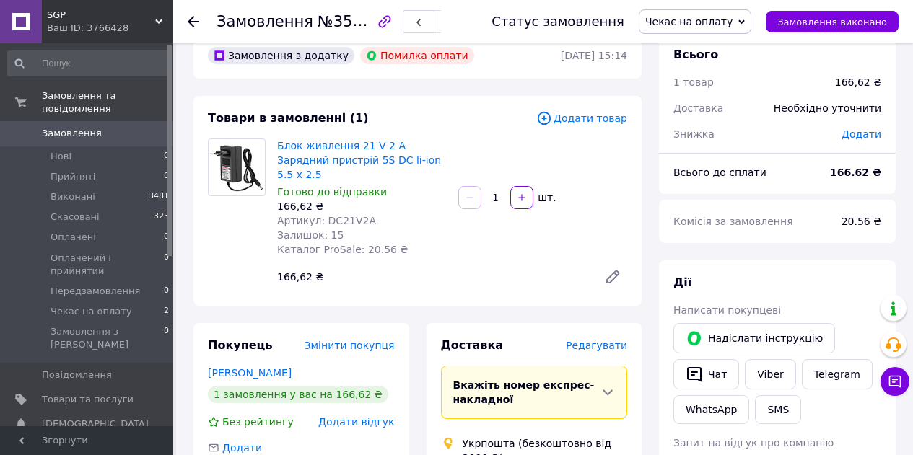
scroll to position [217, 0]
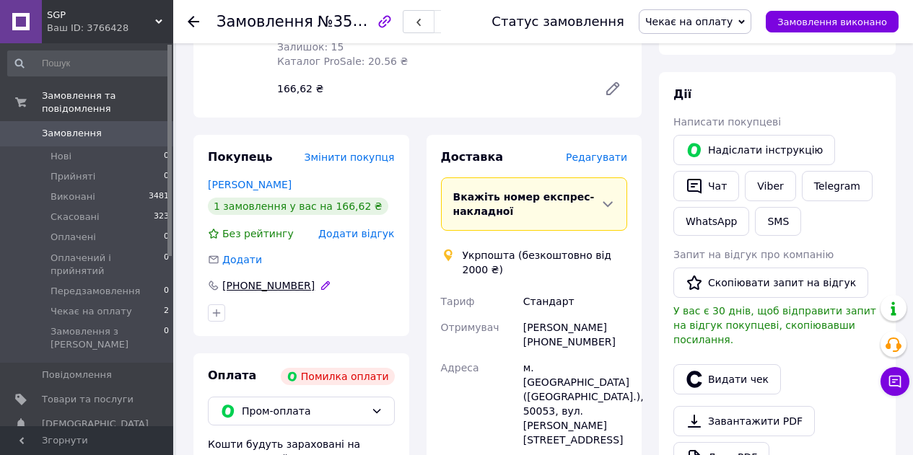
click at [256, 279] on div "[PHONE_NUMBER]" at bounding box center [268, 286] width 95 height 14
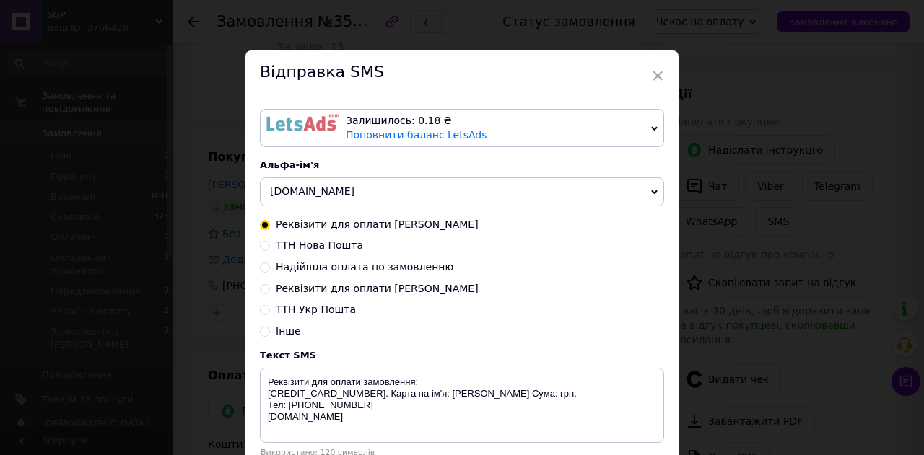
click at [800, 165] on div "× Відправка SMS Залишилось: 0.18 ₴ Поповнити баланс LetsAds Залишилось: 41.11 ₴…" at bounding box center [462, 227] width 924 height 455
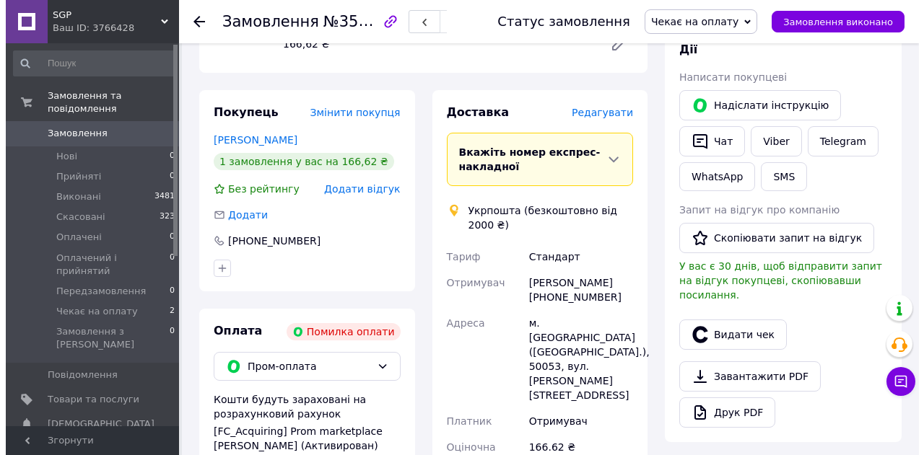
scroll to position [289, 0]
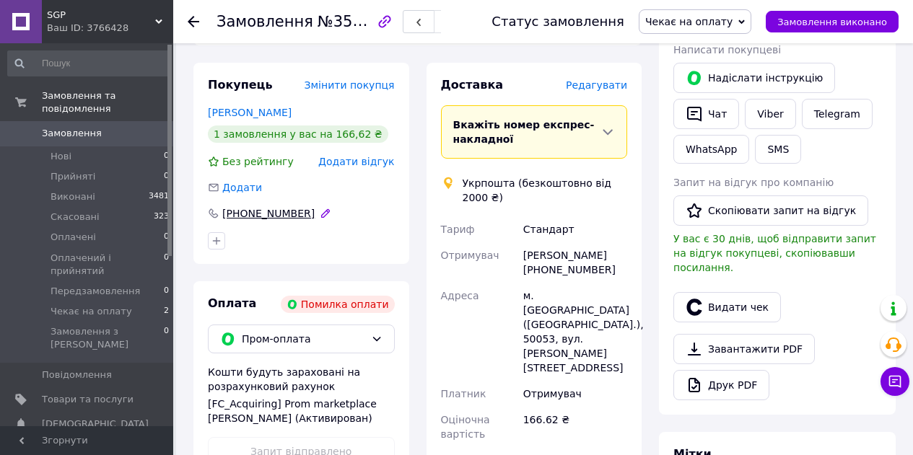
click at [270, 206] on div "+380684992548" at bounding box center [268, 213] width 95 height 14
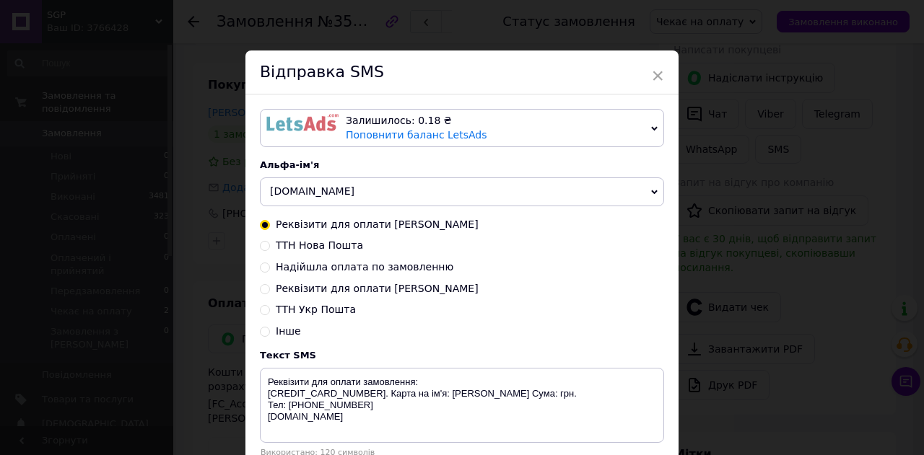
click at [277, 126] on img at bounding box center [302, 122] width 72 height 17
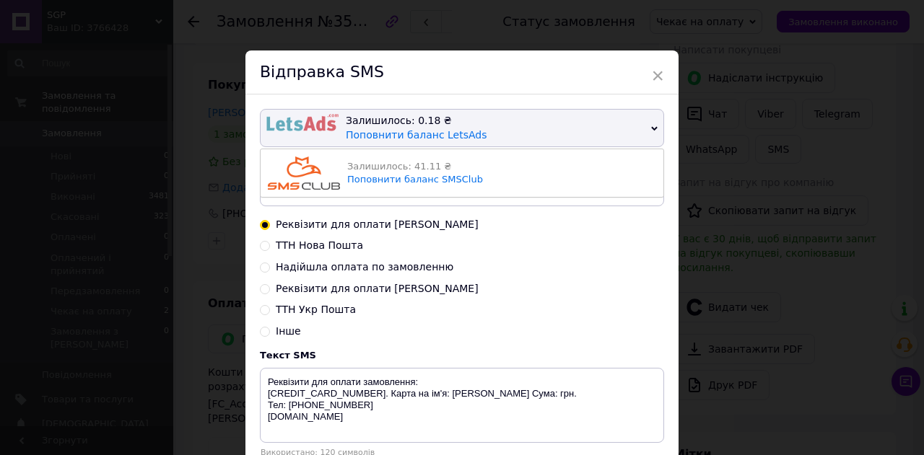
click at [285, 170] on img at bounding box center [304, 173] width 72 height 33
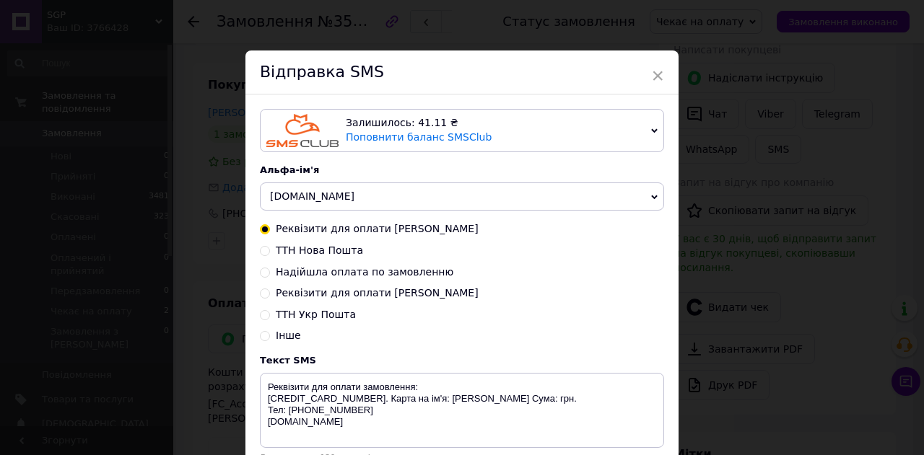
click at [263, 296] on input "Реквізити для оплати Оля" at bounding box center [265, 292] width 10 height 10
radio input "true"
radio input "false"
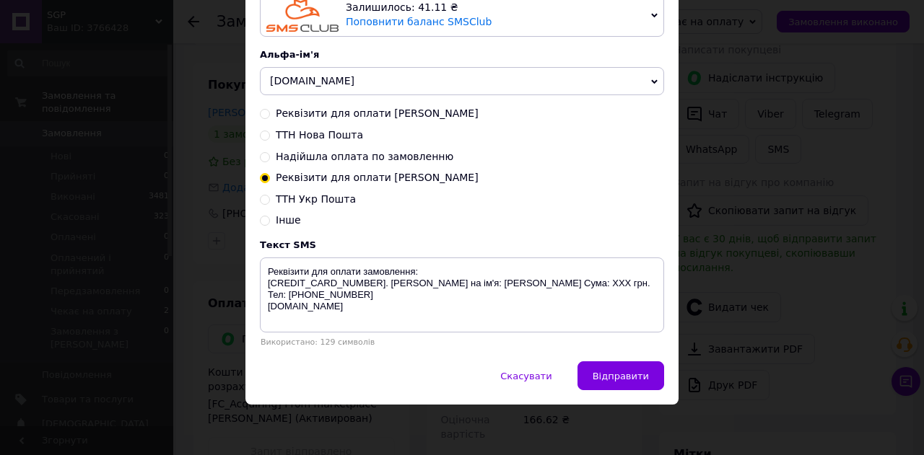
scroll to position [119, 0]
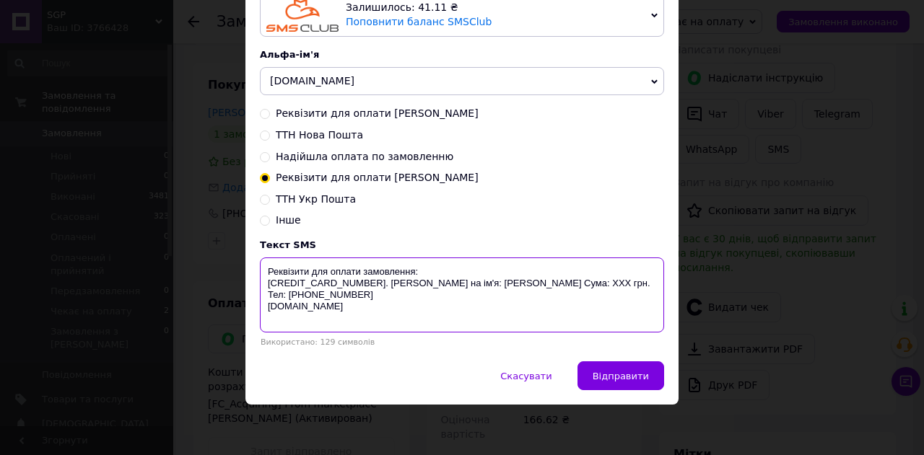
click at [556, 284] on textarea "Реквізити для оплати замовлення: 5375414122418808. Моно Карта на ім'я: Піроженк…" at bounding box center [462, 295] width 404 height 75
click at [557, 282] on textarea "Реквізити для оплати замовлення: 5375414122418808. Моно Карта на ім'я: Піроженк…" at bounding box center [462, 295] width 404 height 75
click at [551, 279] on textarea "Реквізити для оплати замовлення: 5375414122418808. Моно Карта на ім'я: Піроженк…" at bounding box center [462, 295] width 404 height 75
click at [325, 279] on textarea "Реквізити для оплати замовлення: 5375414122418808. Моно Карта на ім'я: Піроженк…" at bounding box center [462, 295] width 404 height 75
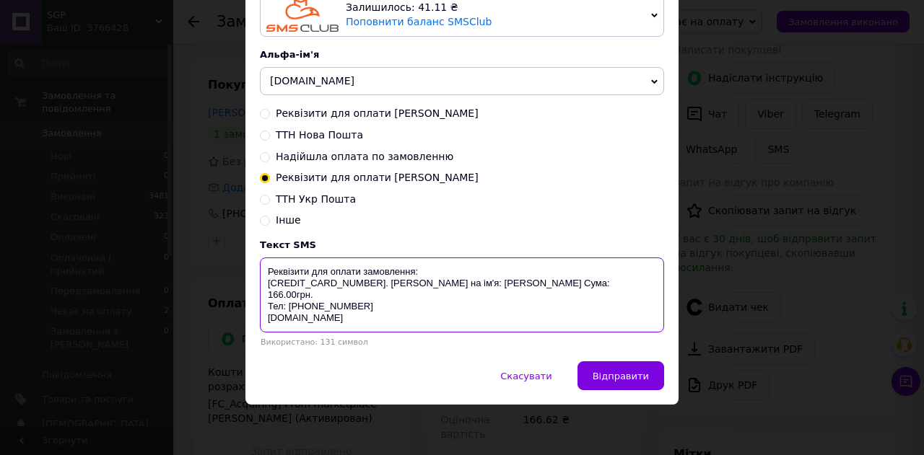
click at [325, 279] on textarea "Реквізити для оплати замовлення: 5375414122418808. Моно Карта на ім'я: Піроженк…" at bounding box center [462, 295] width 404 height 75
click at [365, 315] on textarea "Реквізити для оплати замовлення: 4441114455552818. Моно Карта на ім'я: Піроженк…" at bounding box center [462, 295] width 404 height 75
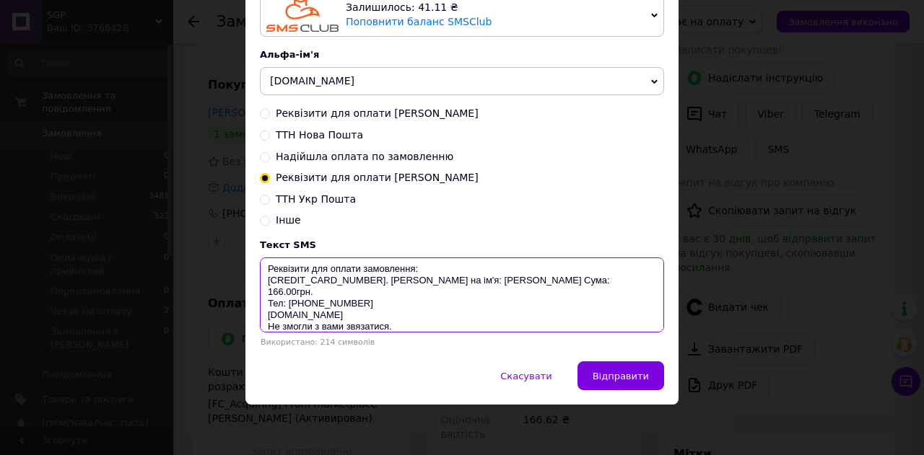
scroll to position [14, 0]
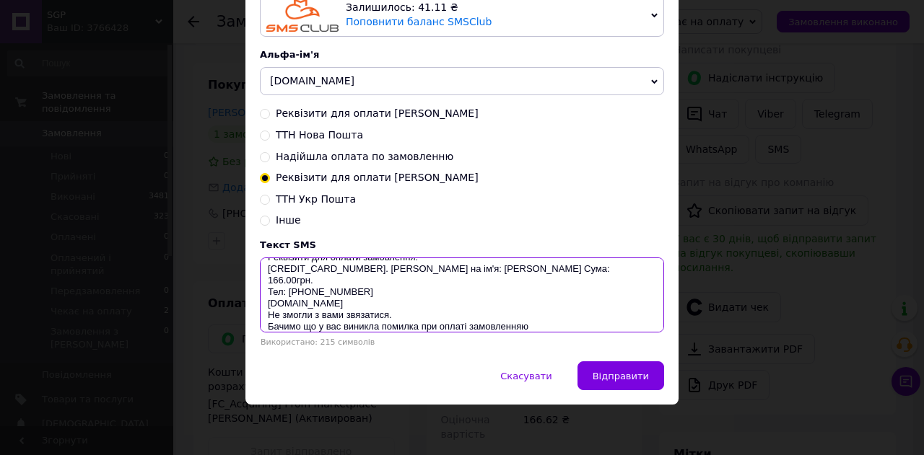
click at [529, 314] on textarea "Реквізити для оплати замовлення: 4441114455552818. Моно Карта на ім'я: Піроженк…" at bounding box center [462, 295] width 404 height 75
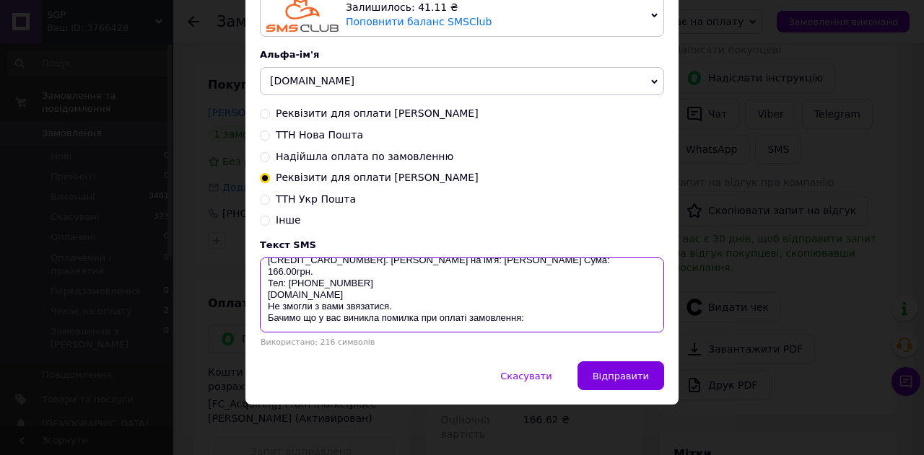
scroll to position [35, 0]
paste textarea "Блок живлення 21 V 2 A Зарядний пристрій 5S DC li-ion 5.5 x 2.5"
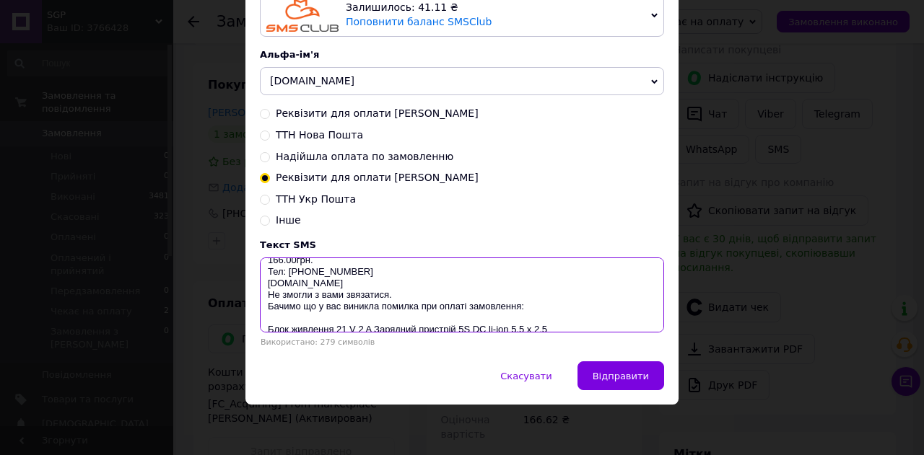
type textarea "Реквізити для оплати замовлення: 4441114455552818. Моно Карта на ім'я: Піроженк…"
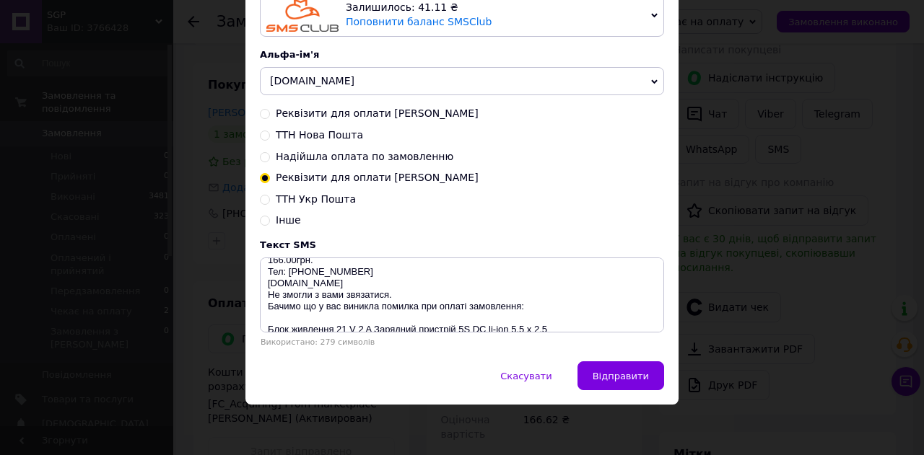
drag, startPoint x: 279, startPoint y: 296, endPoint x: 636, endPoint y: 193, distance: 371.0
click at [636, 193] on div "ТТН Укр Пошта" at bounding box center [462, 200] width 404 height 14
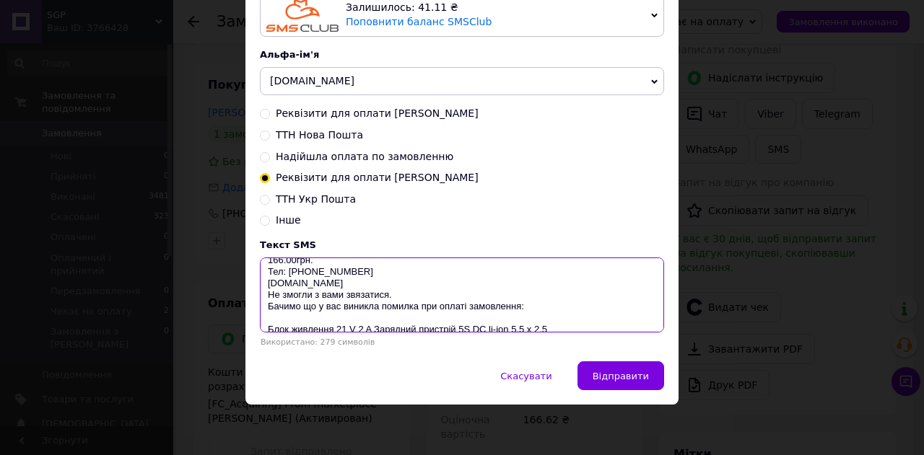
drag, startPoint x: 356, startPoint y: 282, endPoint x: 613, endPoint y: 292, distance: 257.2
click at [613, 292] on textarea "Реквізити для оплати замовлення: 4441114455552818. Моно Карта на ім'я: Піроженк…" at bounding box center [462, 295] width 404 height 75
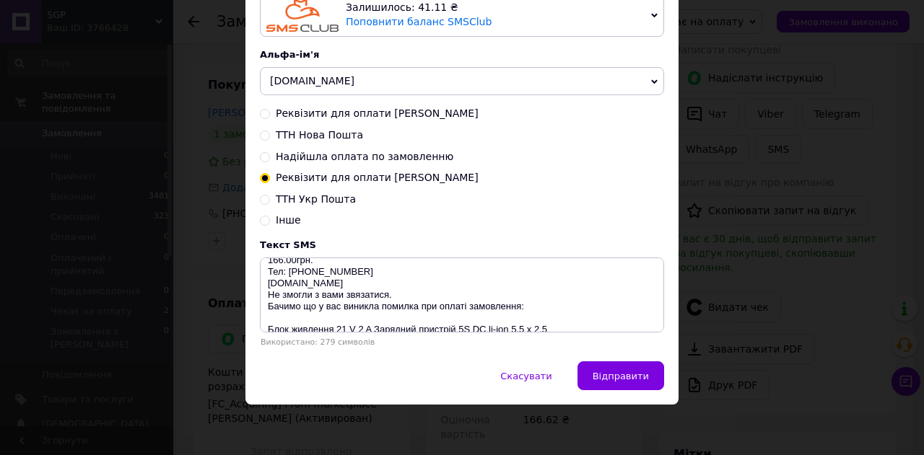
click at [620, 378] on span "Відправити" at bounding box center [621, 376] width 56 height 11
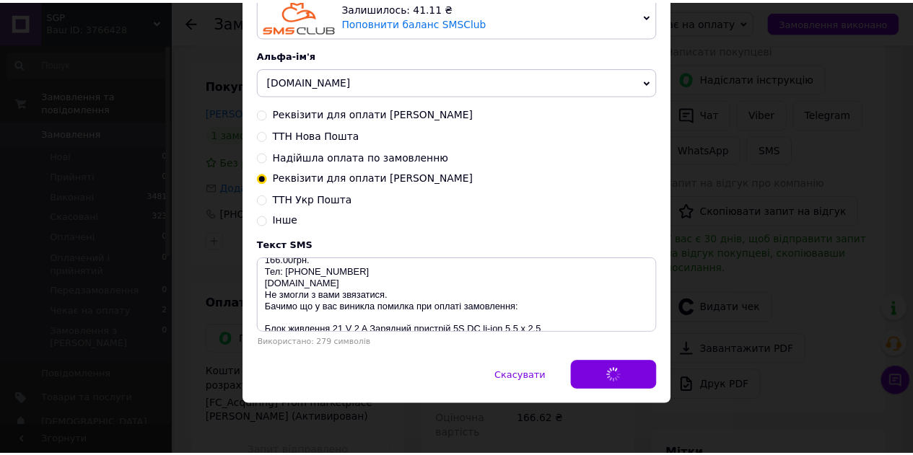
scroll to position [0, 0]
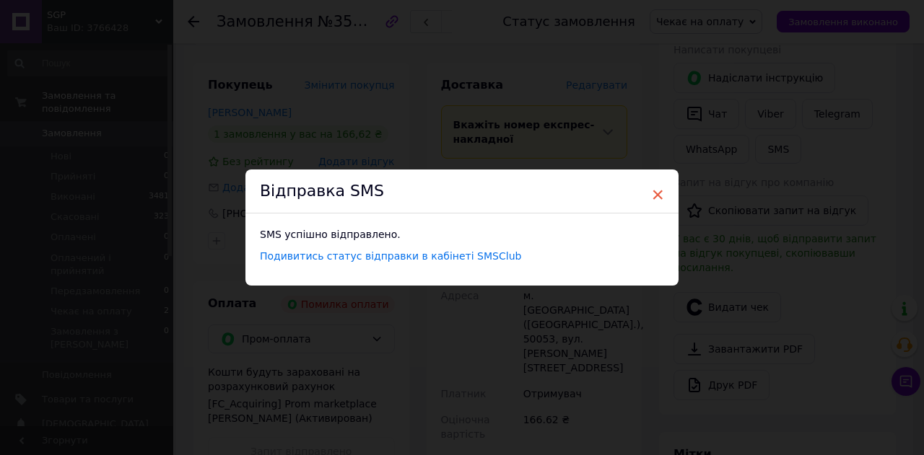
click at [657, 194] on span "×" at bounding box center [657, 195] width 13 height 25
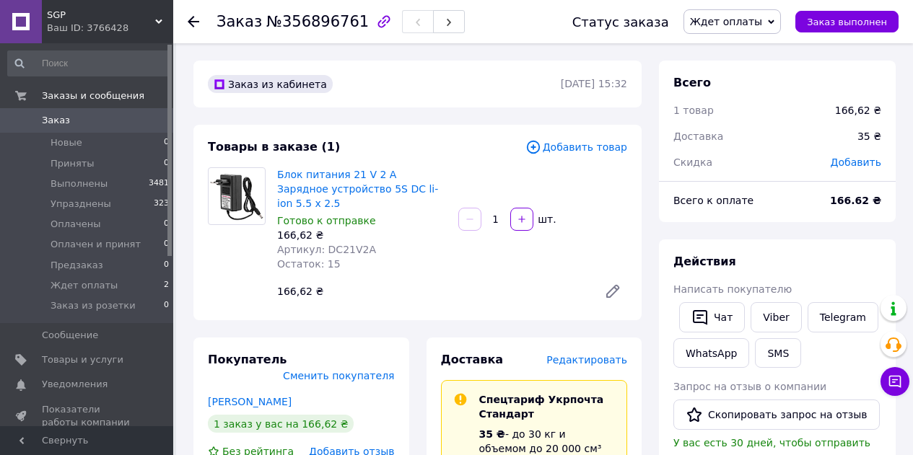
click at [759, 22] on font "Ждет оплаты" at bounding box center [726, 22] width 72 height 12
click at [744, 141] on font "Оплачен и принят" at bounding box center [736, 136] width 90 height 11
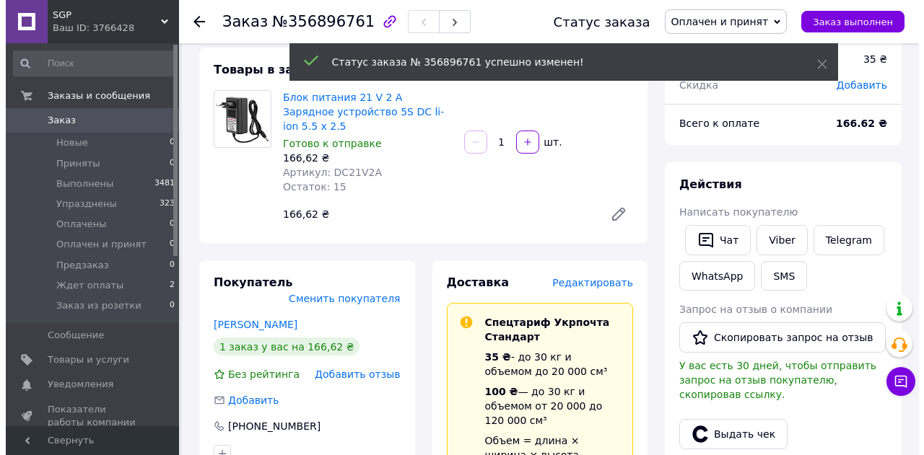
scroll to position [289, 0]
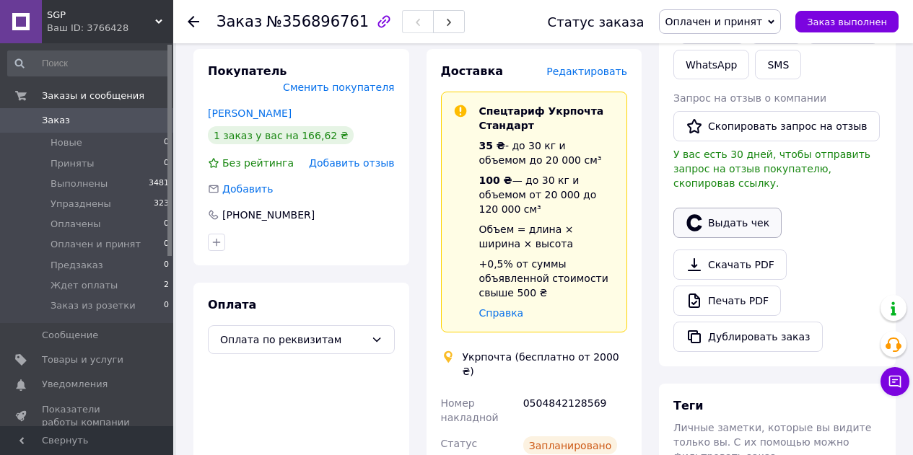
click at [710, 217] on font "Выдать чек" at bounding box center [738, 223] width 61 height 12
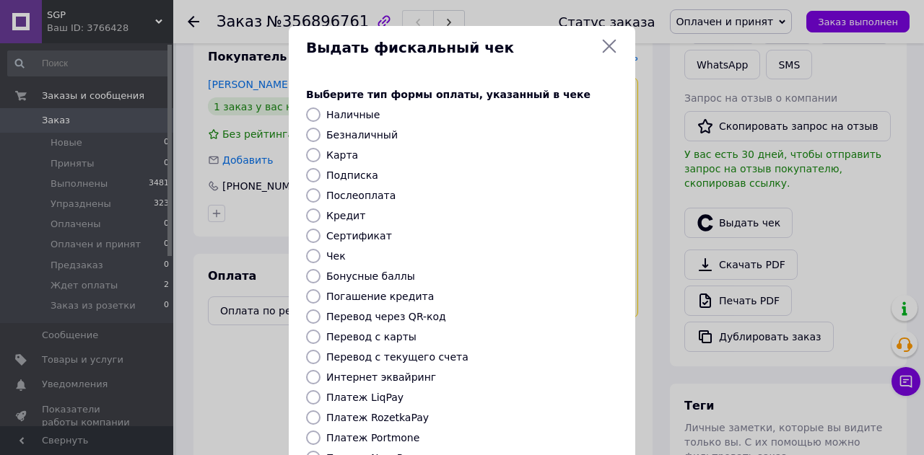
click at [307, 173] on input "Подписка" at bounding box center [313, 175] width 14 height 14
radio input "true"
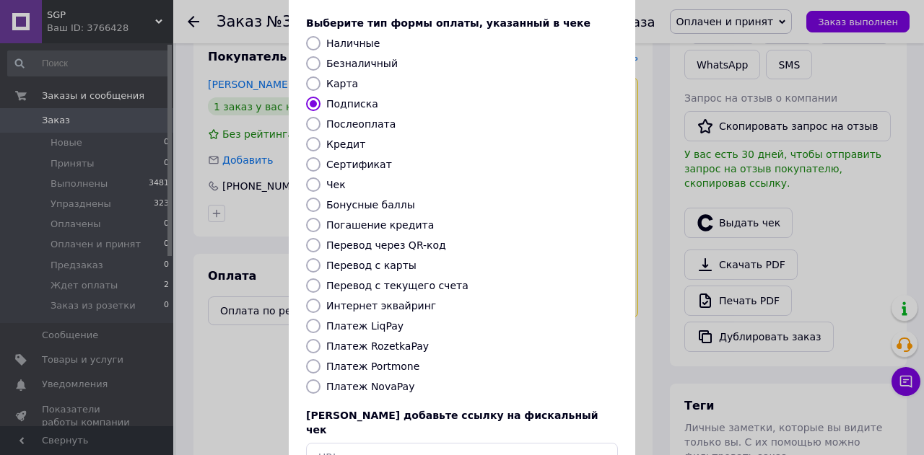
scroll to position [72, 0]
click at [310, 268] on input "Перевод с карты" at bounding box center [313, 265] width 14 height 14
radio input "true"
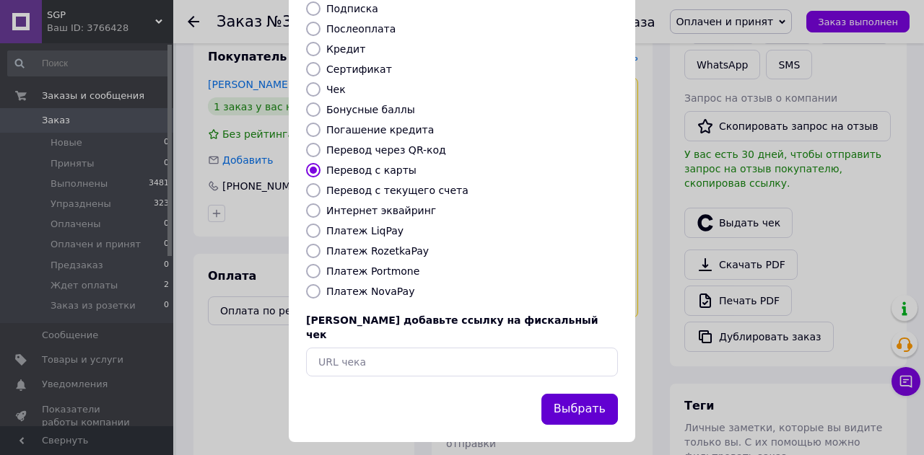
click at [578, 402] on font "Выбрать" at bounding box center [580, 409] width 52 height 14
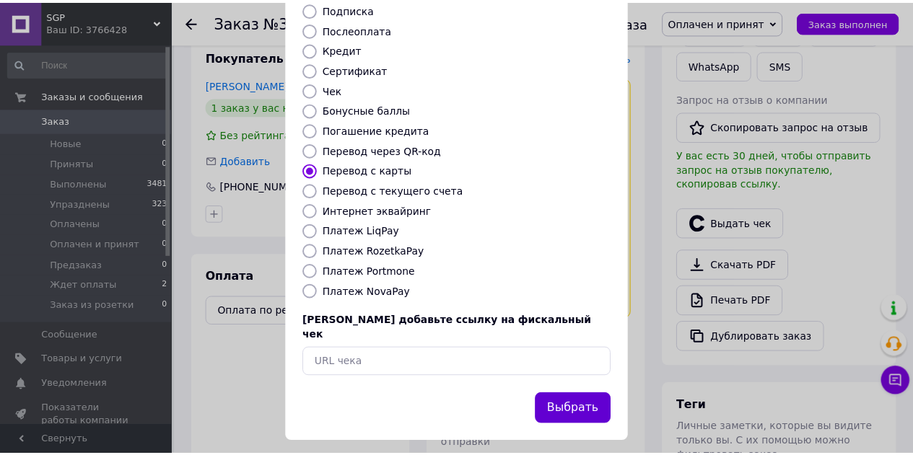
scroll to position [165, 0]
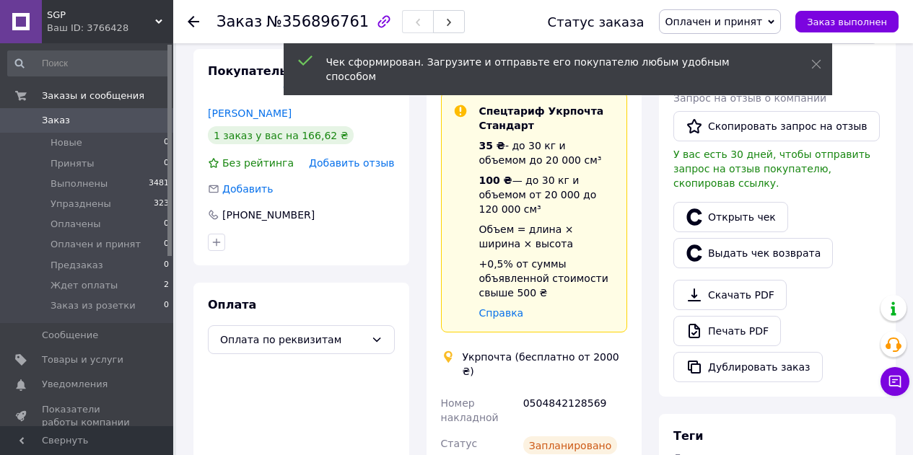
click at [725, 211] on font "Открыть чек" at bounding box center [742, 217] width 68 height 12
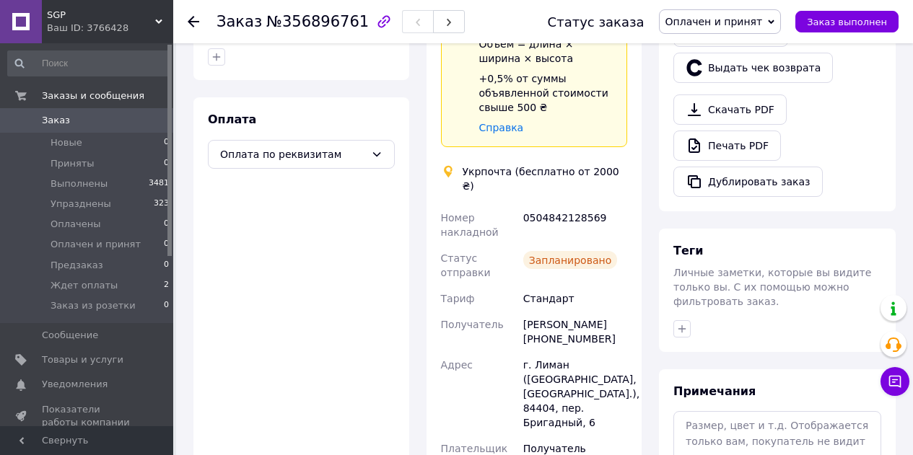
scroll to position [505, 0]
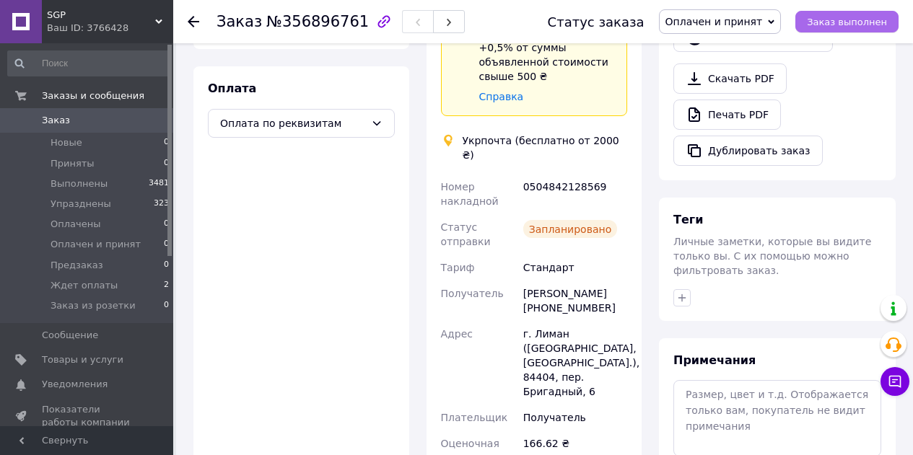
click at [853, 19] on font "Заказ выполнен" at bounding box center [847, 22] width 80 height 11
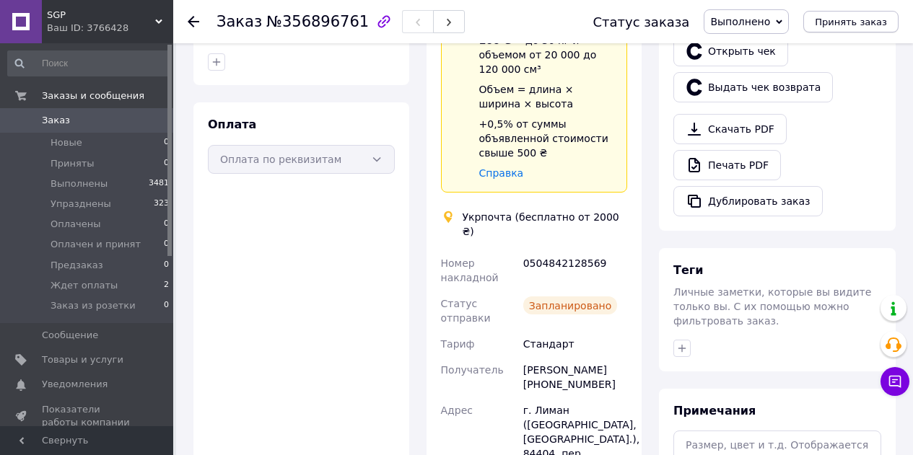
scroll to position [433, 0]
